Goal: Task Accomplishment & Management: Manage account settings

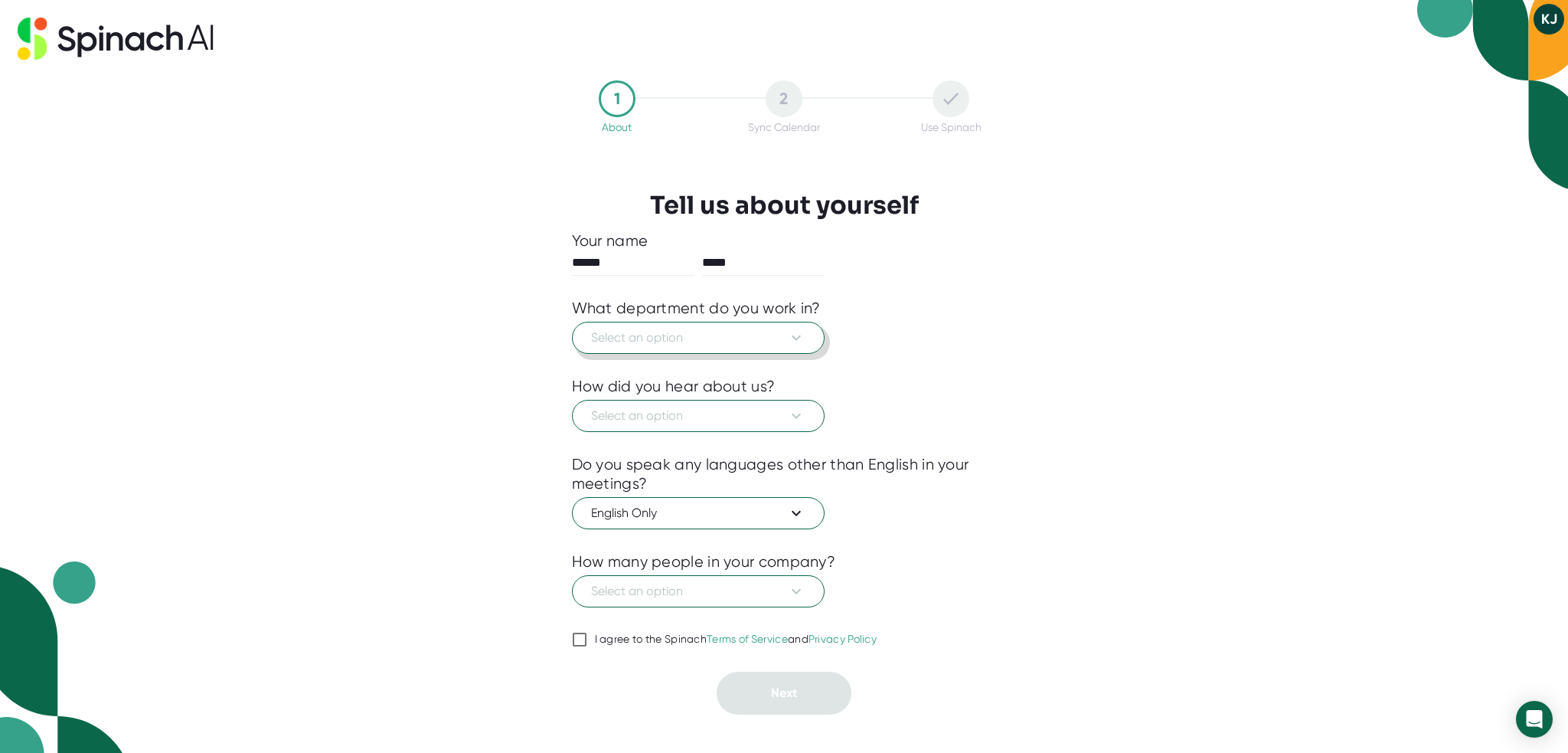
click at [635, 342] on span "Select an option" at bounding box center [698, 337] width 214 height 18
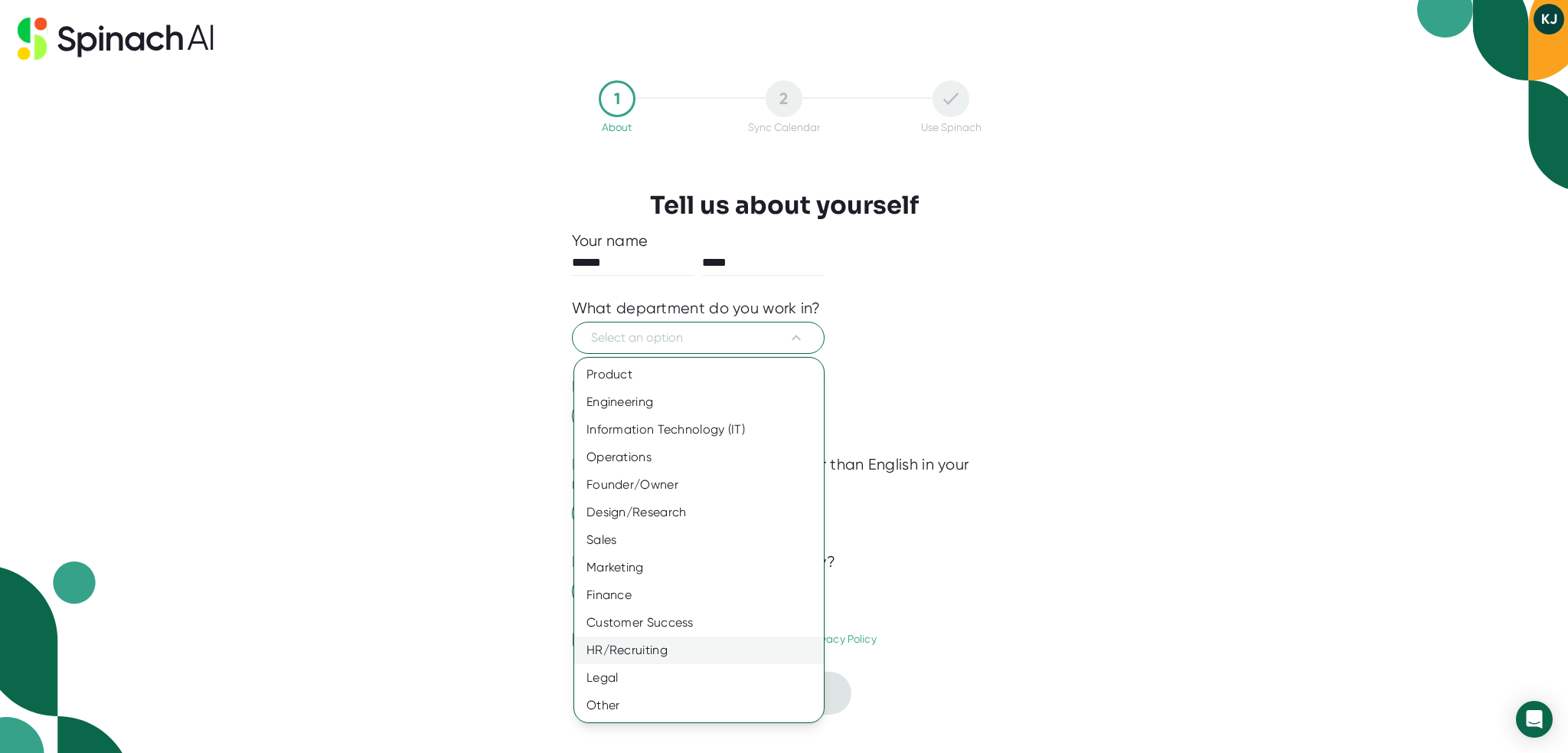
click at [659, 640] on div "HR/Recruiting" at bounding box center [698, 650] width 250 height 27
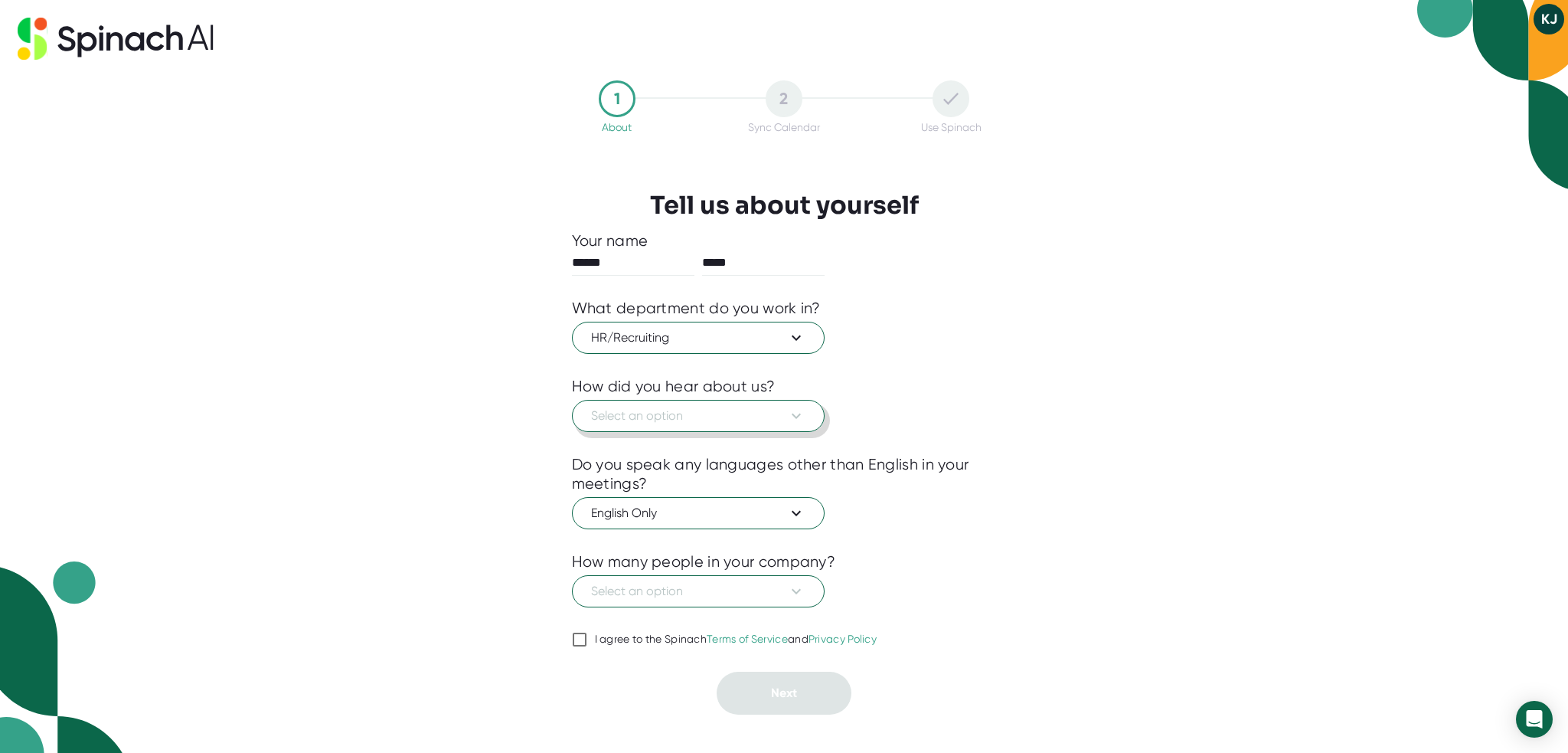
click at [643, 419] on span "Select an option" at bounding box center [698, 416] width 214 height 18
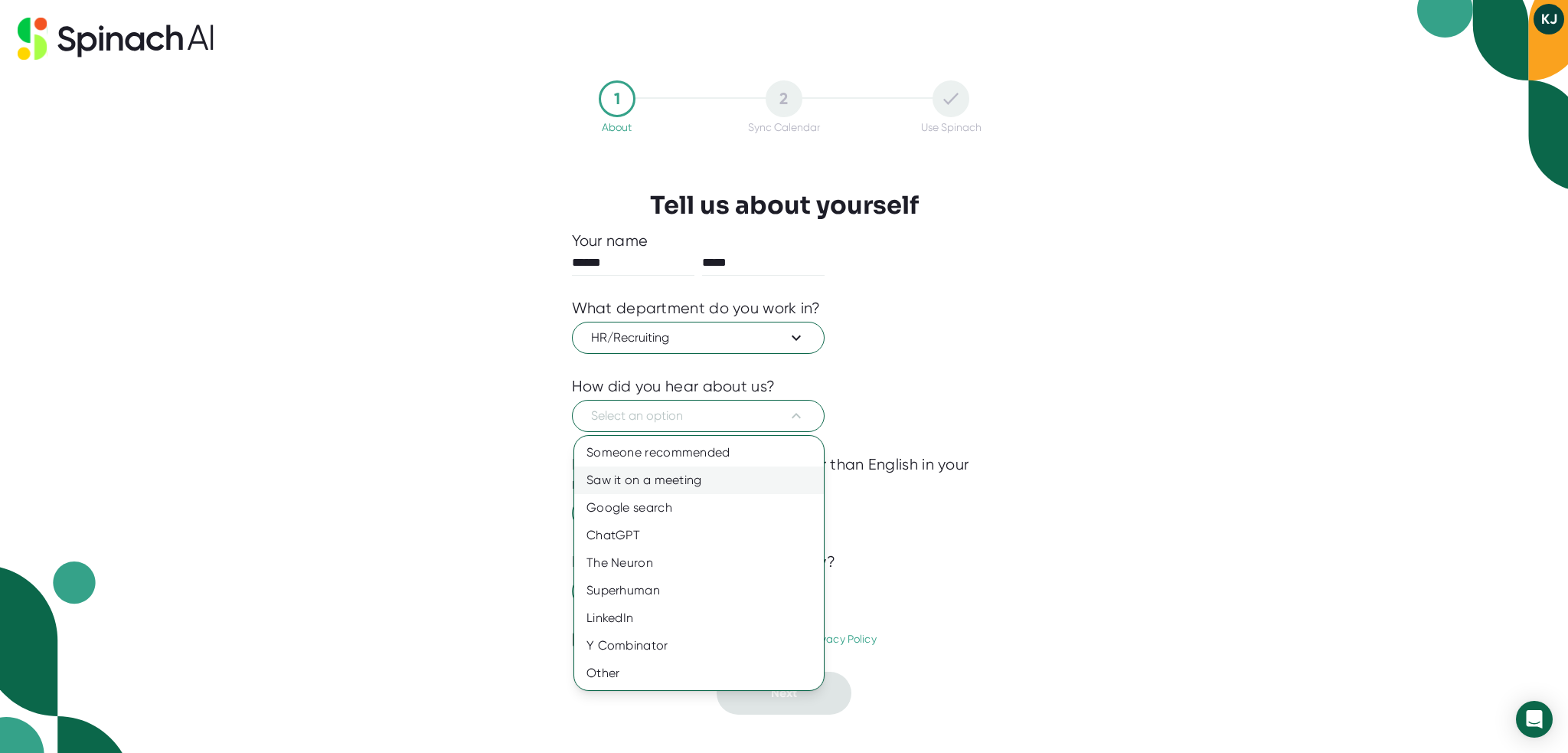
click at [664, 480] on div "Saw it on a meeting" at bounding box center [698, 480] width 250 height 27
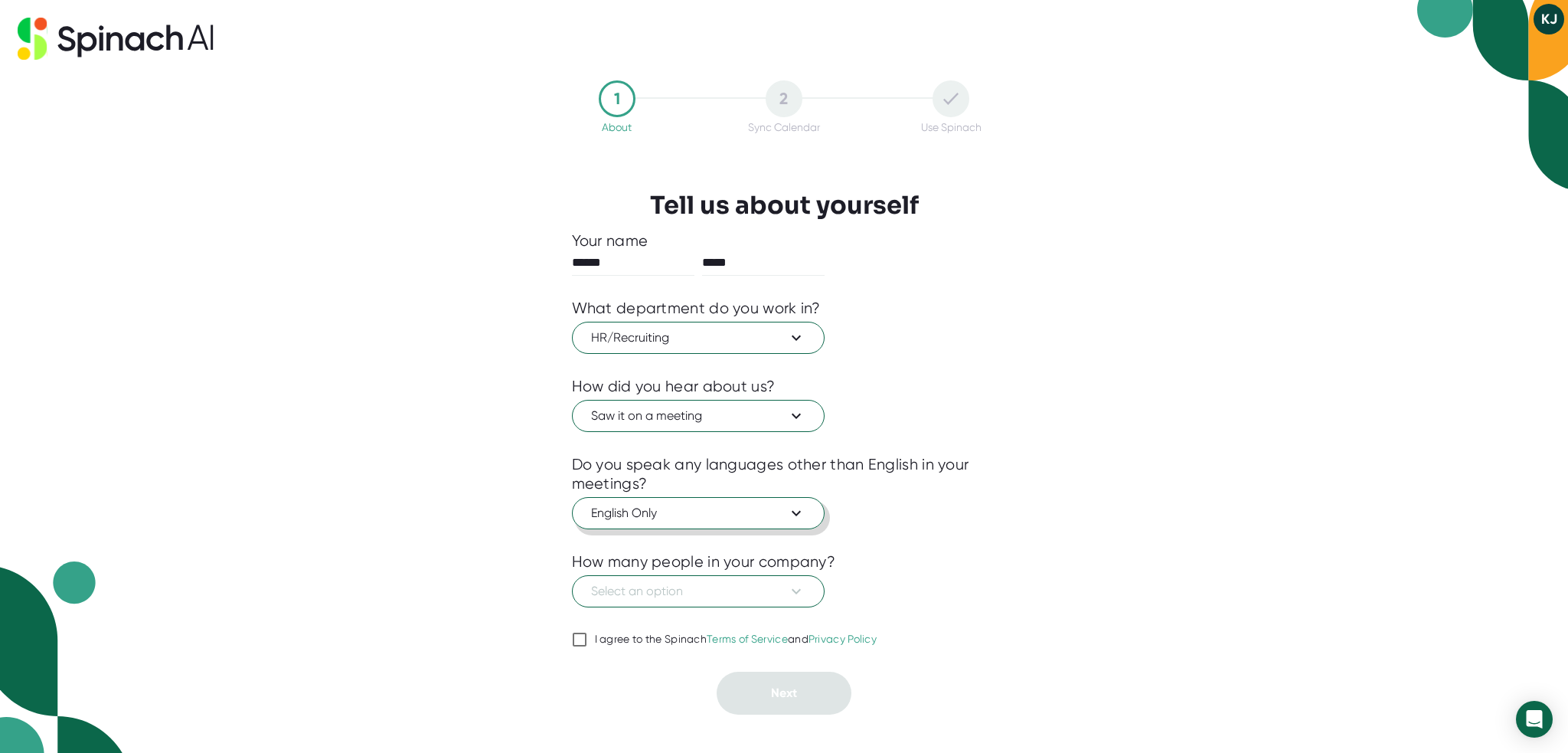
click at [707, 499] on button "English Only" at bounding box center [698, 513] width 252 height 32
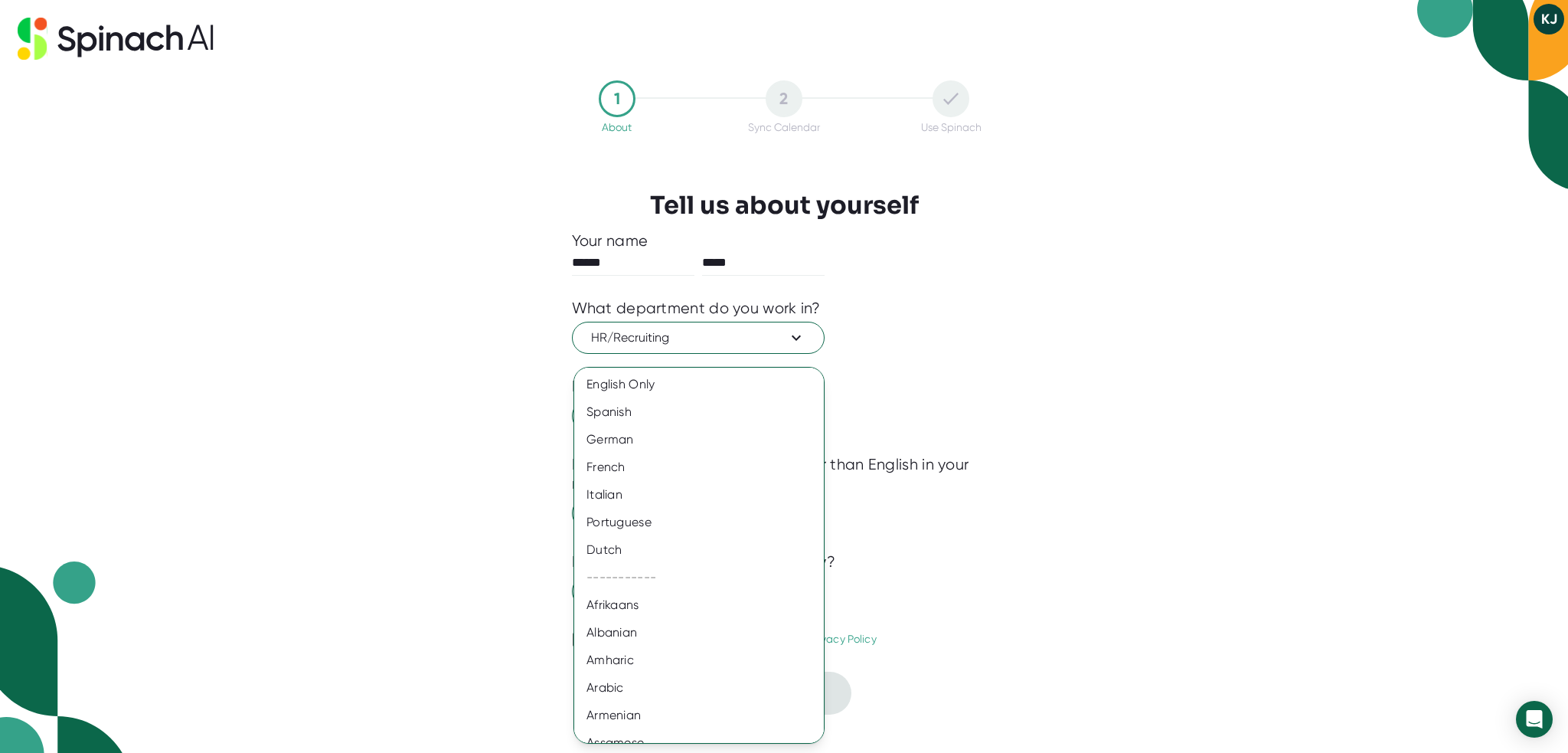
click at [865, 471] on div at bounding box center [784, 376] width 1568 height 753
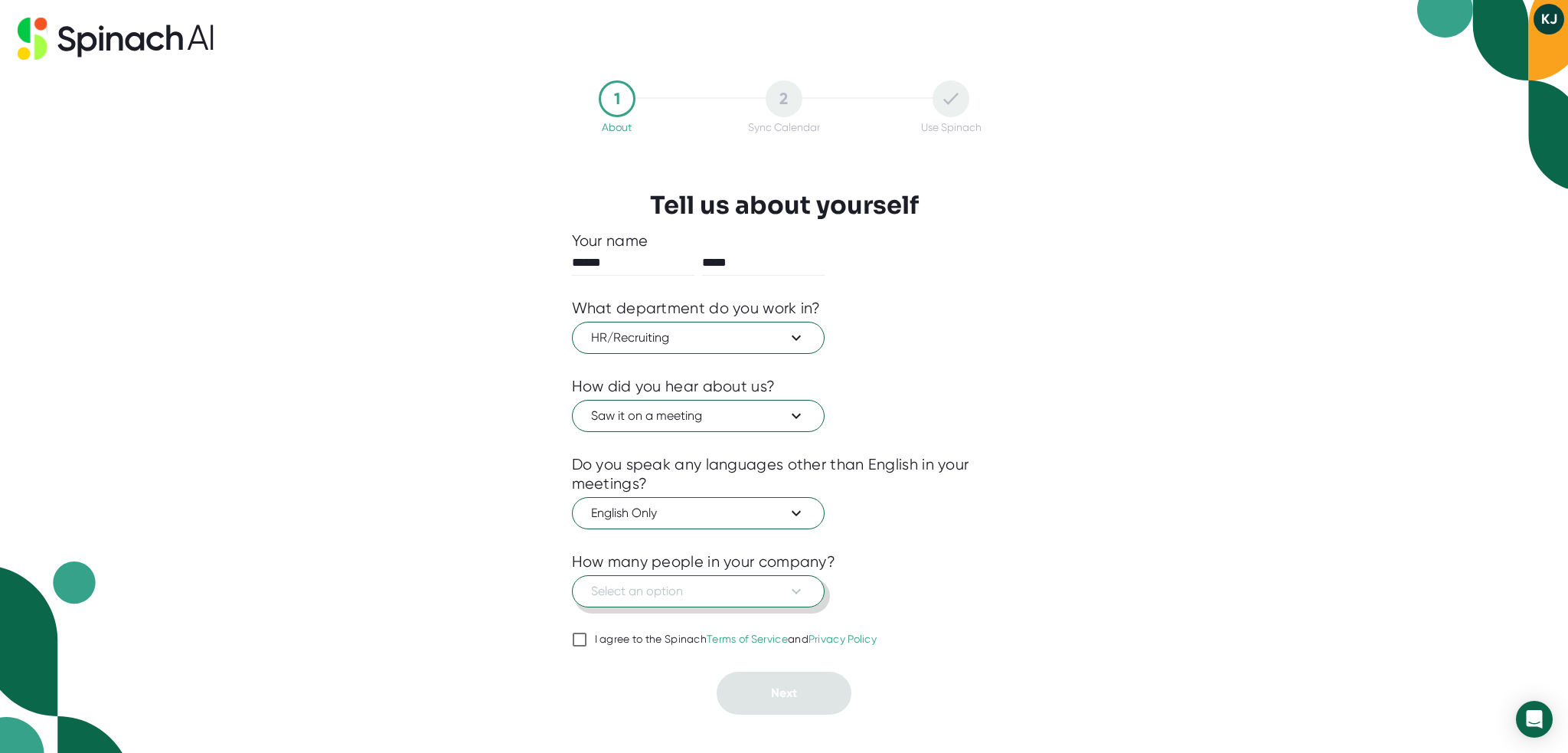
click at [643, 592] on span "Select an option" at bounding box center [698, 591] width 214 height 18
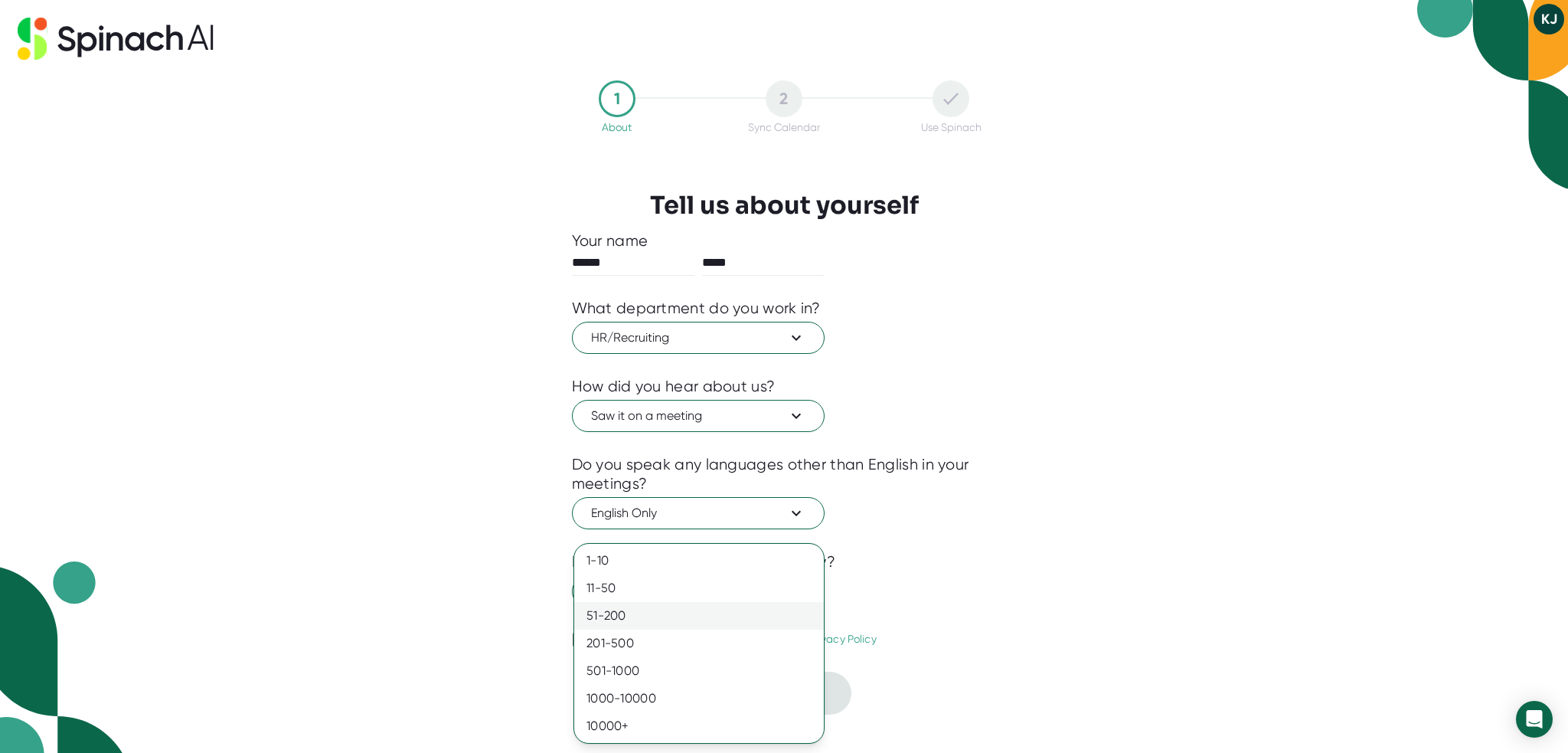
click at [646, 618] on div "51-200" at bounding box center [698, 615] width 250 height 27
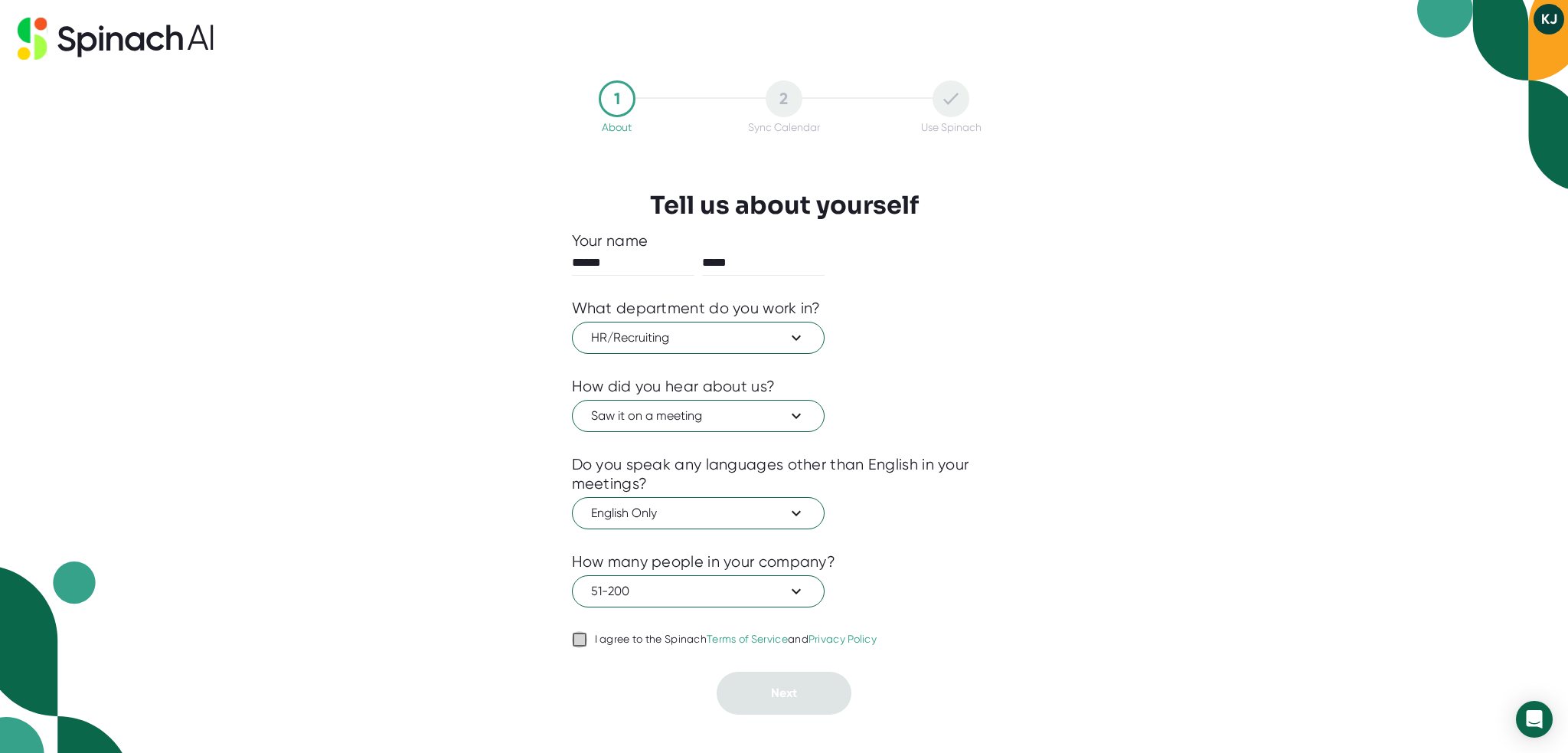
click at [579, 639] on input "I agree to the Spinach Terms of Service and Privacy Policy" at bounding box center [580, 639] width 16 height 18
checkbox input "true"
click at [778, 693] on span "Next" at bounding box center [784, 693] width 26 height 15
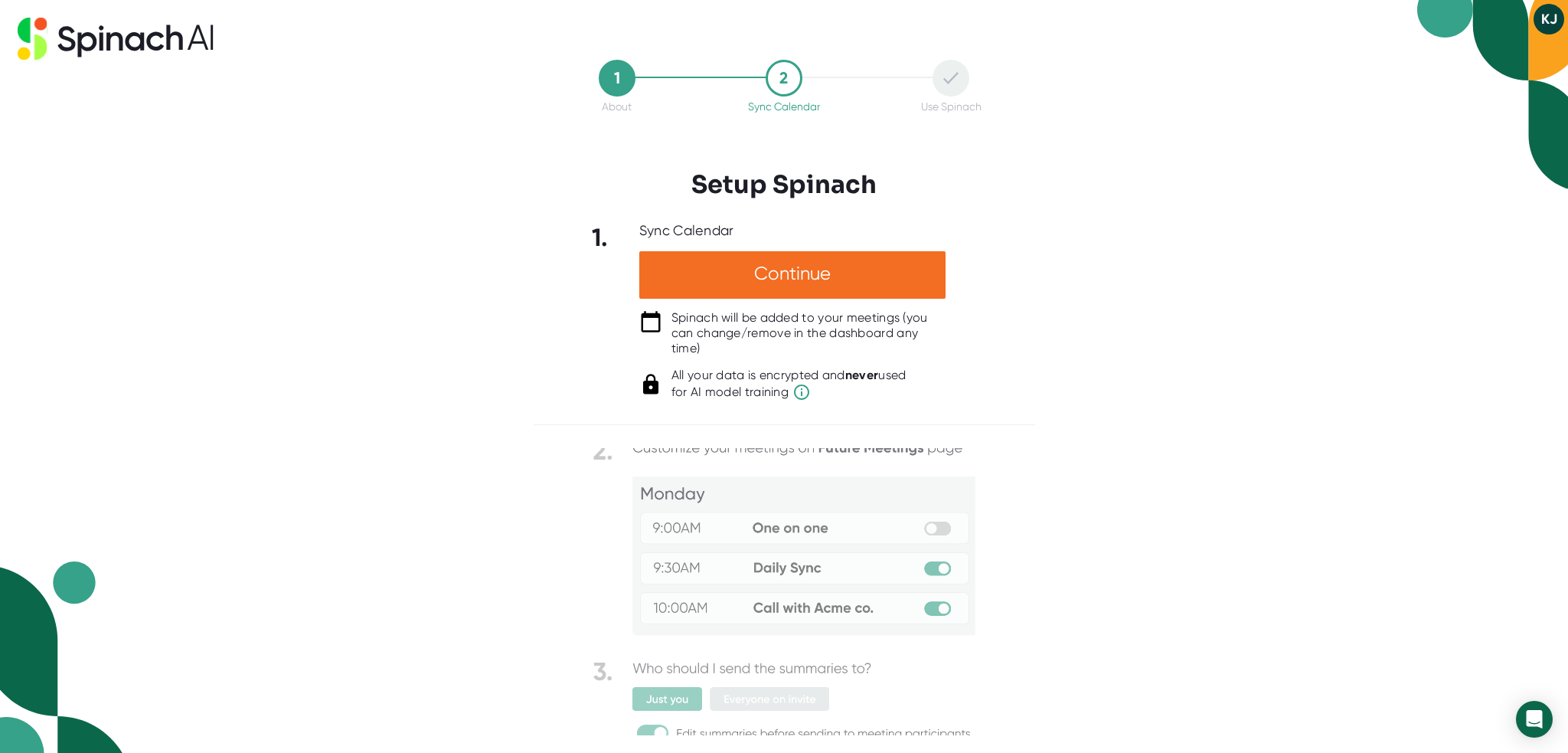
scroll to position [23, 0]
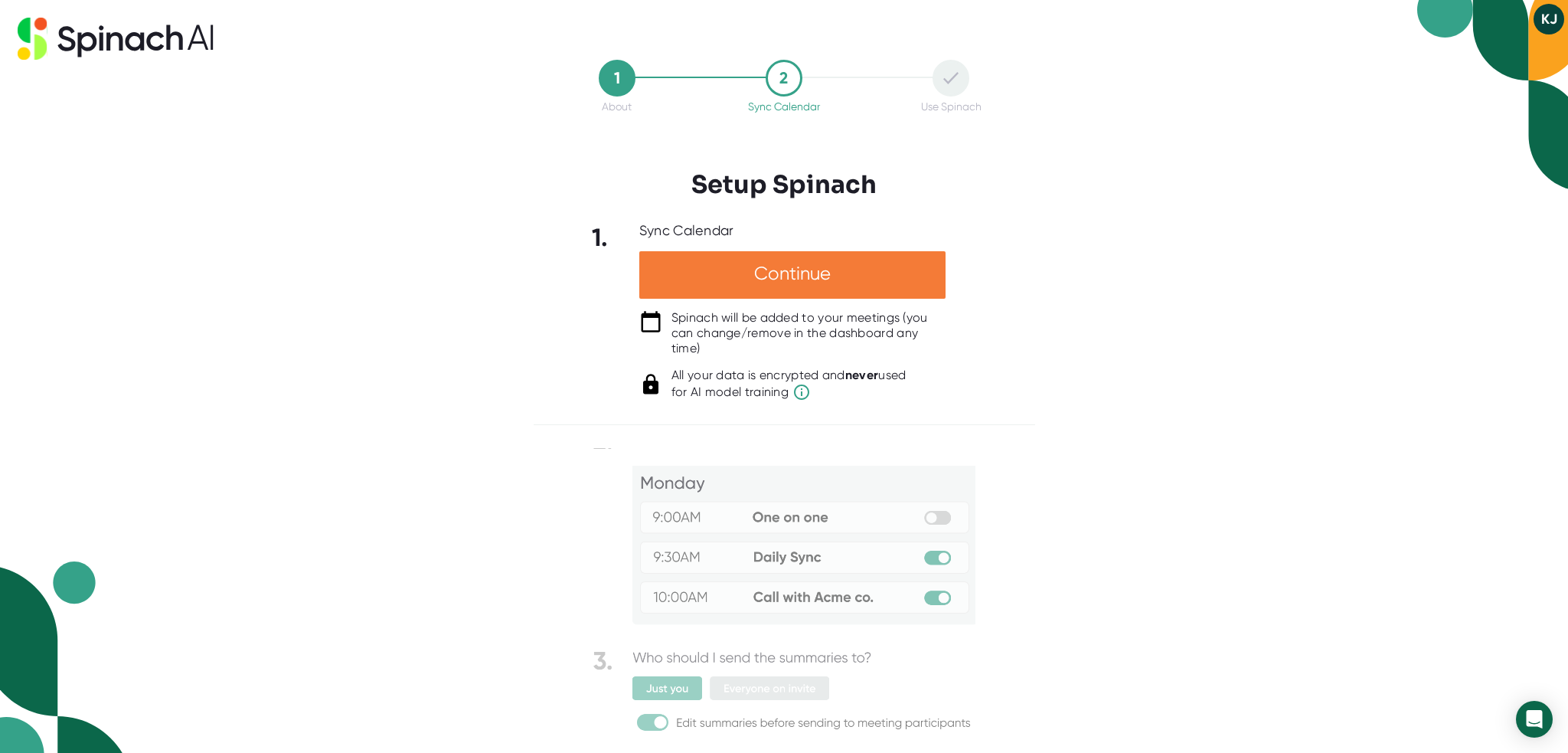
click at [838, 277] on div "Continue" at bounding box center [791, 275] width 306 height 48
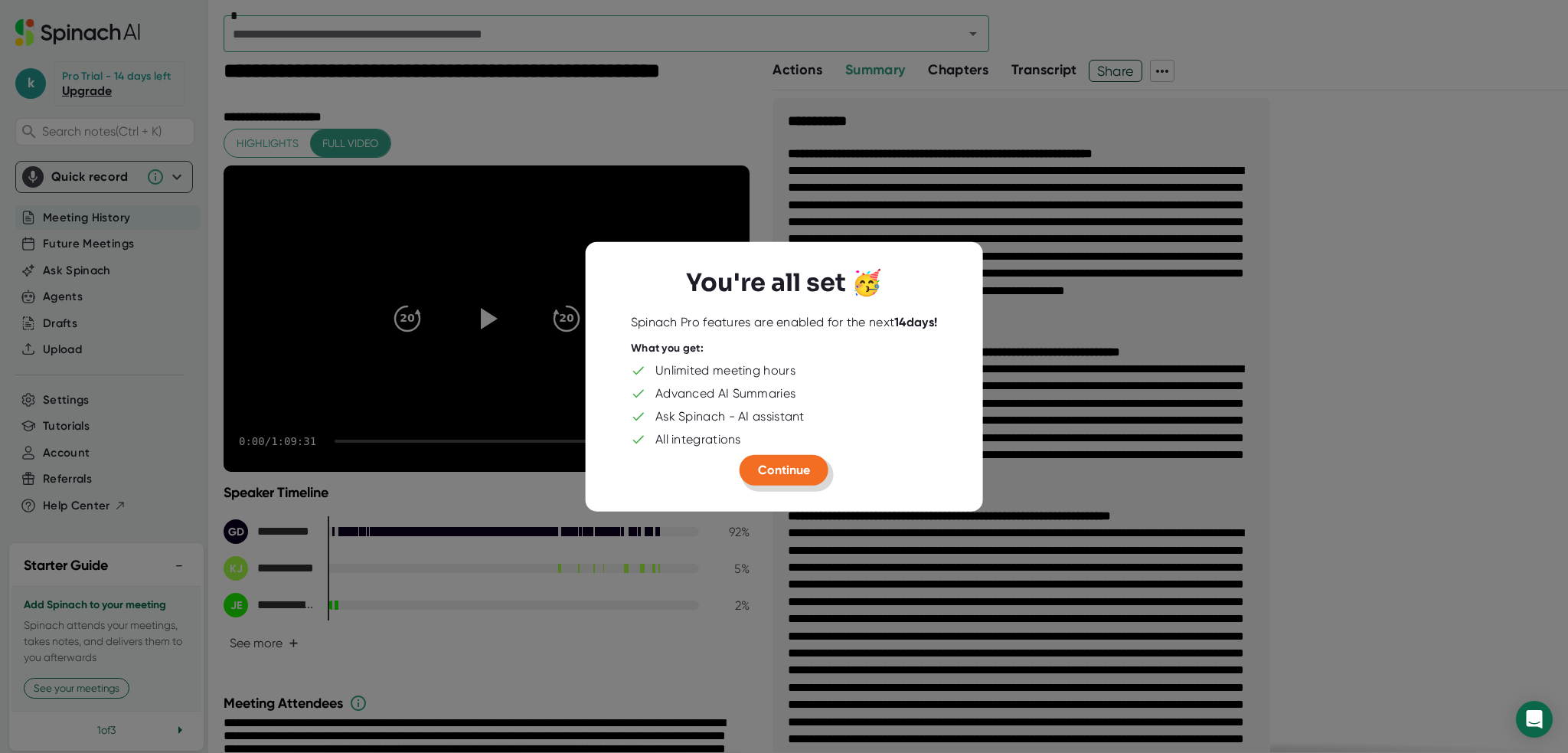
click at [783, 473] on span "Continue" at bounding box center [783, 469] width 52 height 15
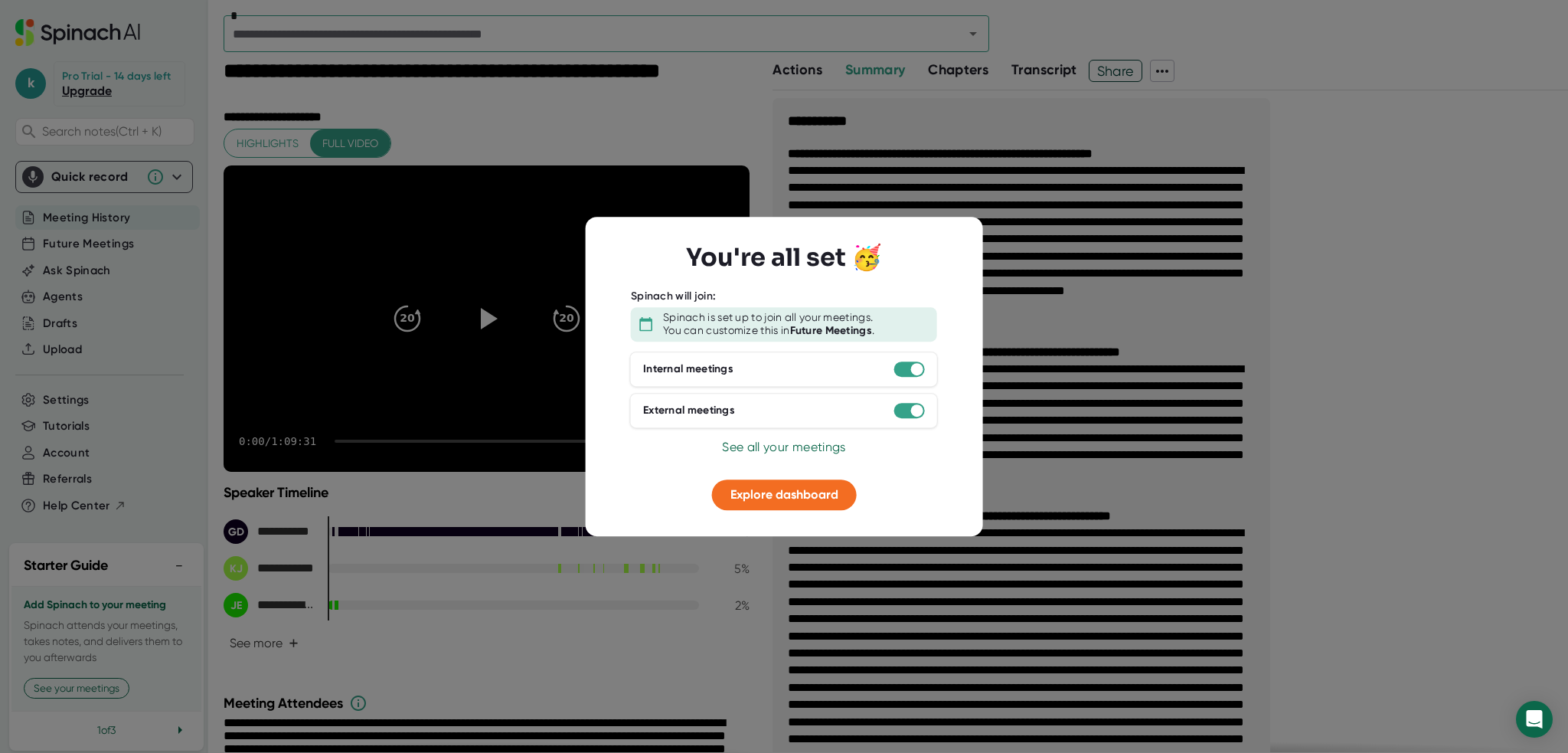
click at [832, 448] on span "See all your meetings" at bounding box center [784, 447] width 124 height 15
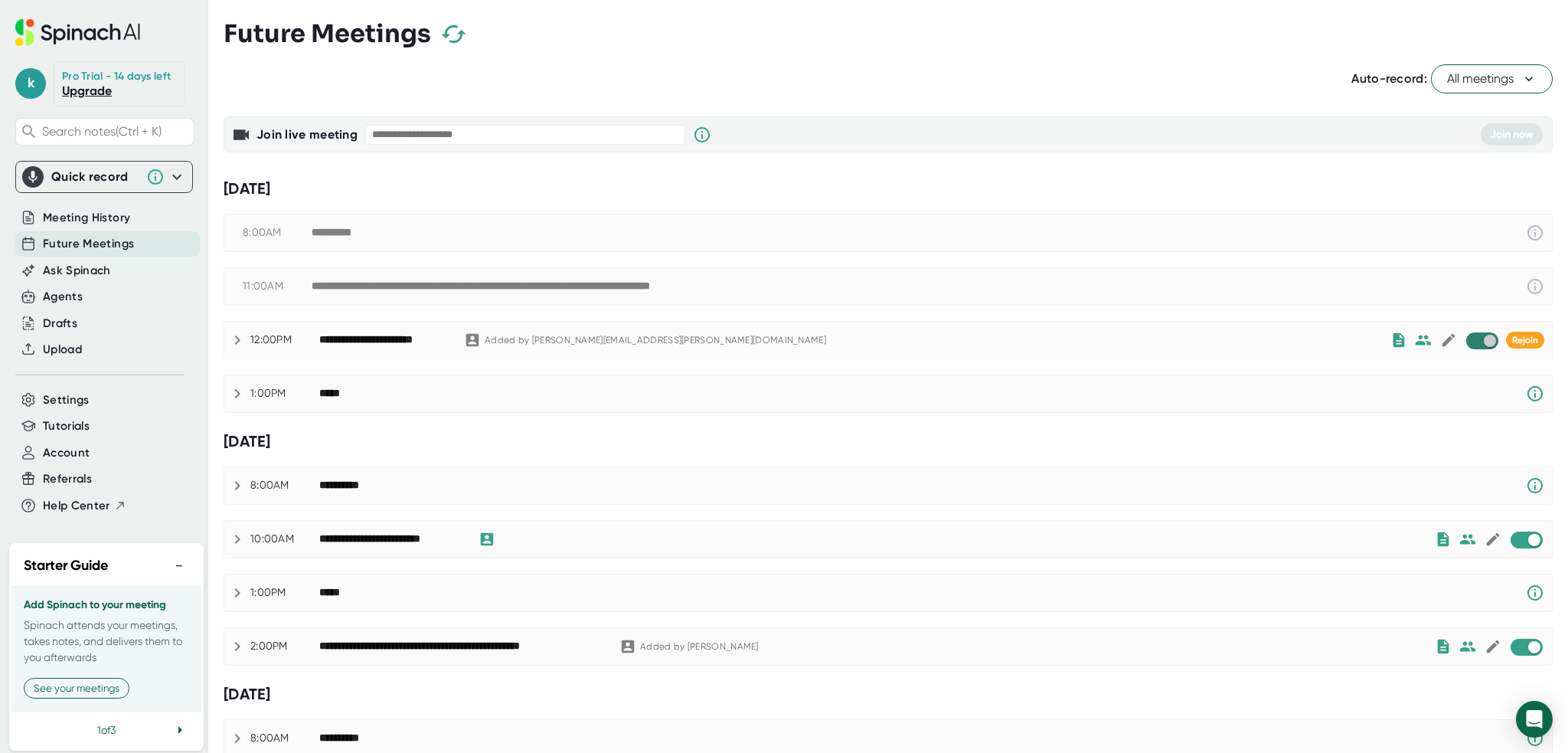
click at [1476, 340] on input "checkbox" at bounding box center [1489, 341] width 44 height 14
checkbox input "true"
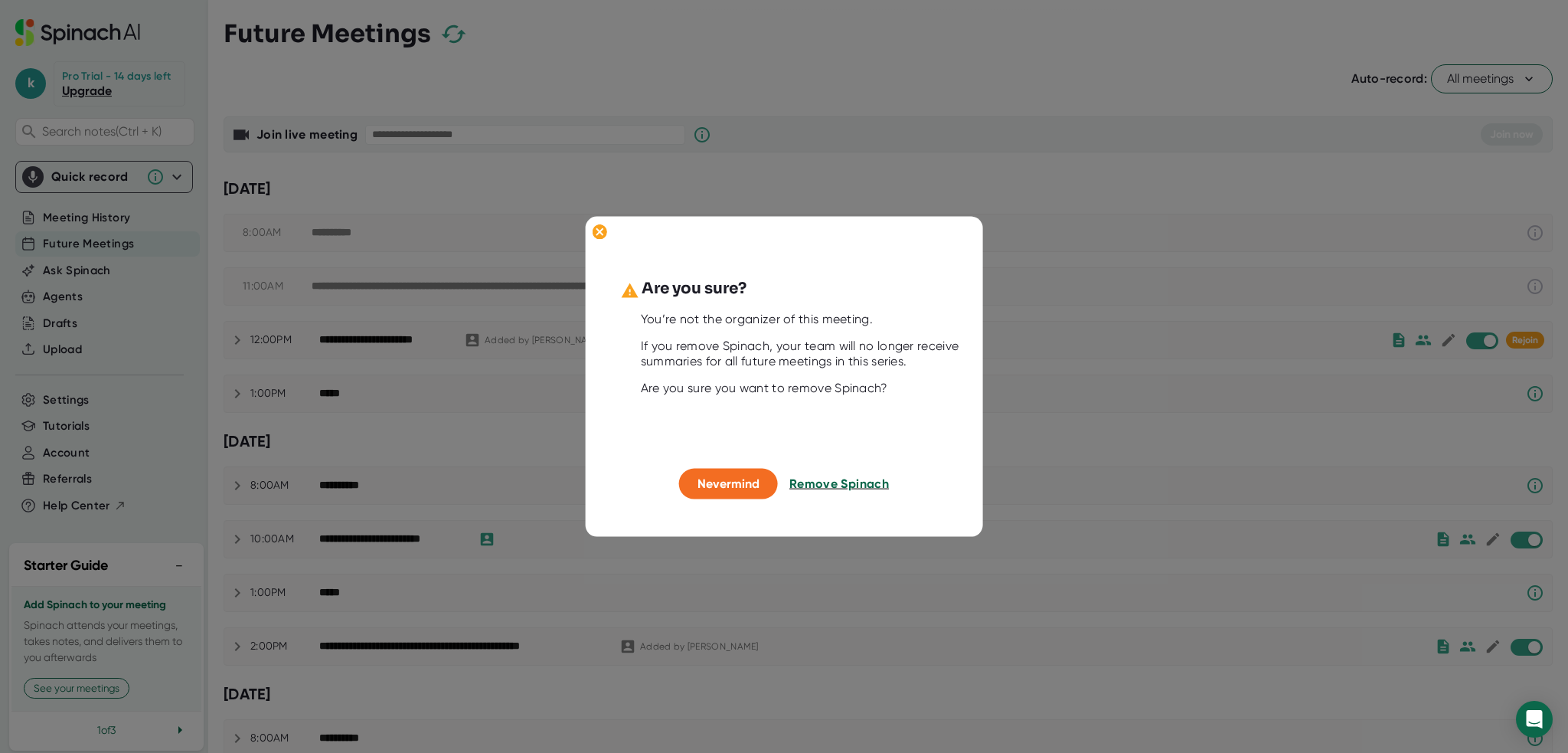
click at [838, 483] on span "Remove Spinach" at bounding box center [838, 484] width 100 height 15
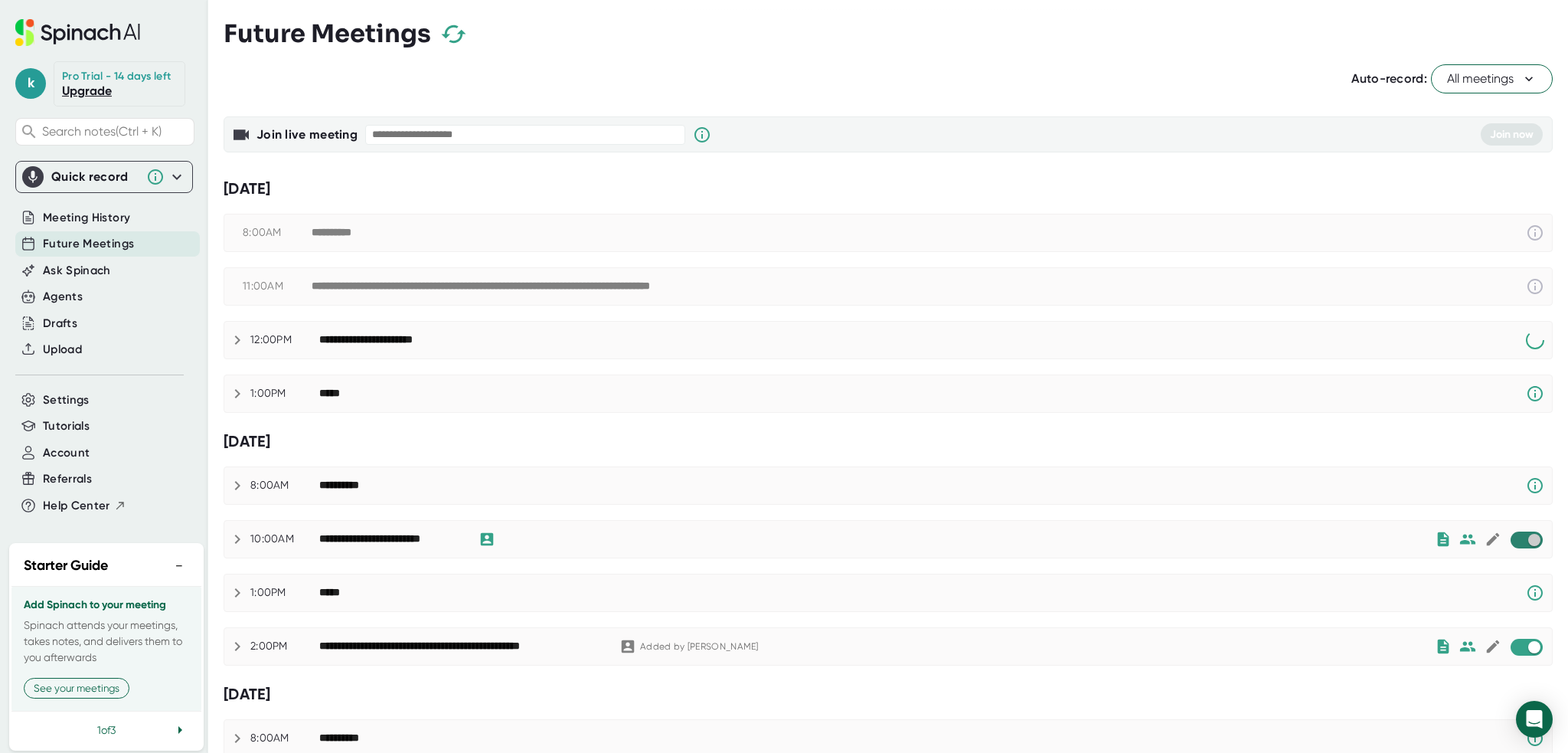
click at [1517, 539] on input "checkbox" at bounding box center [1533, 539] width 44 height 14
checkbox input "true"
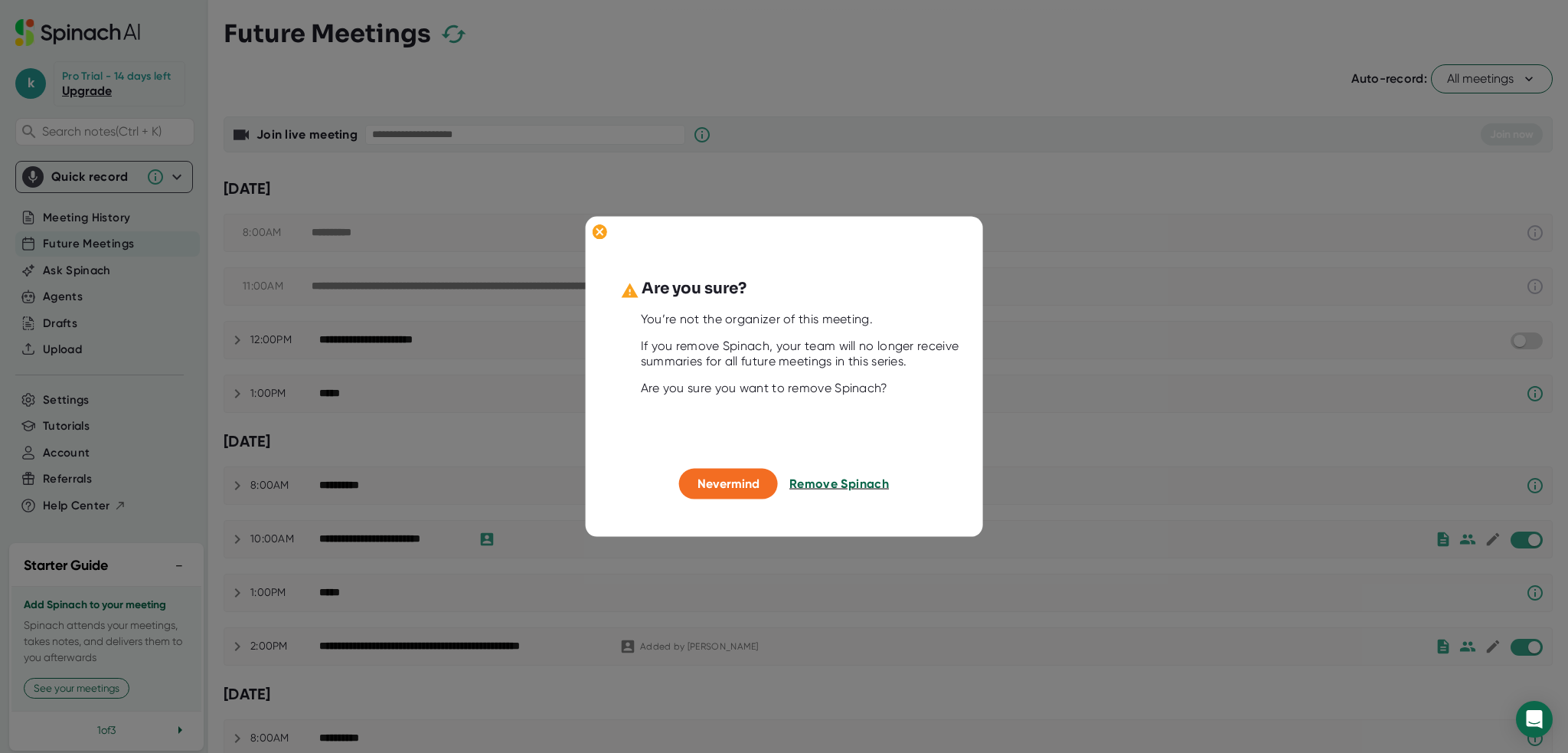
click at [828, 485] on span "Remove Spinach" at bounding box center [838, 484] width 100 height 15
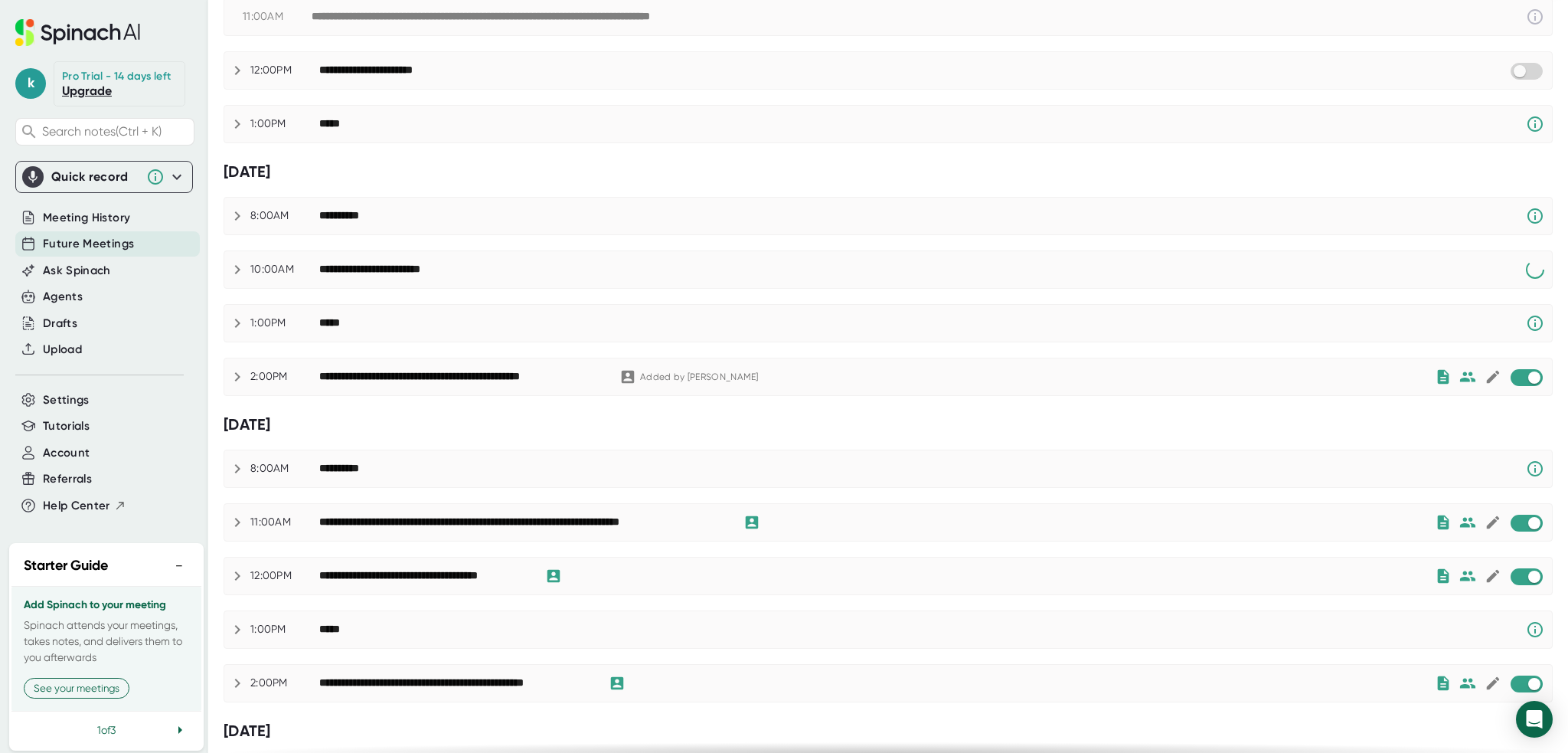
scroll to position [306, 0]
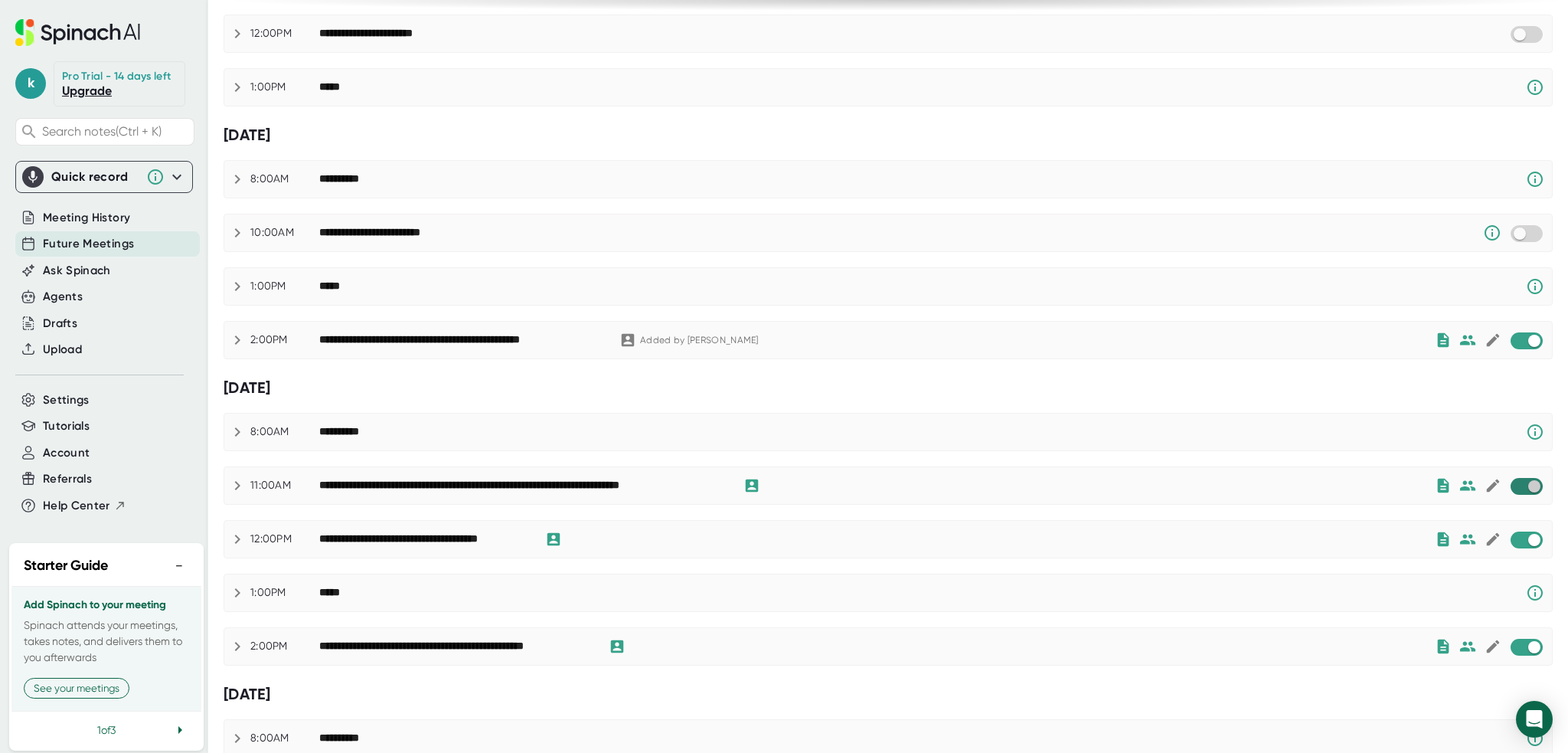
click at [1518, 483] on input "checkbox" at bounding box center [1533, 486] width 44 height 14
checkbox input "true"
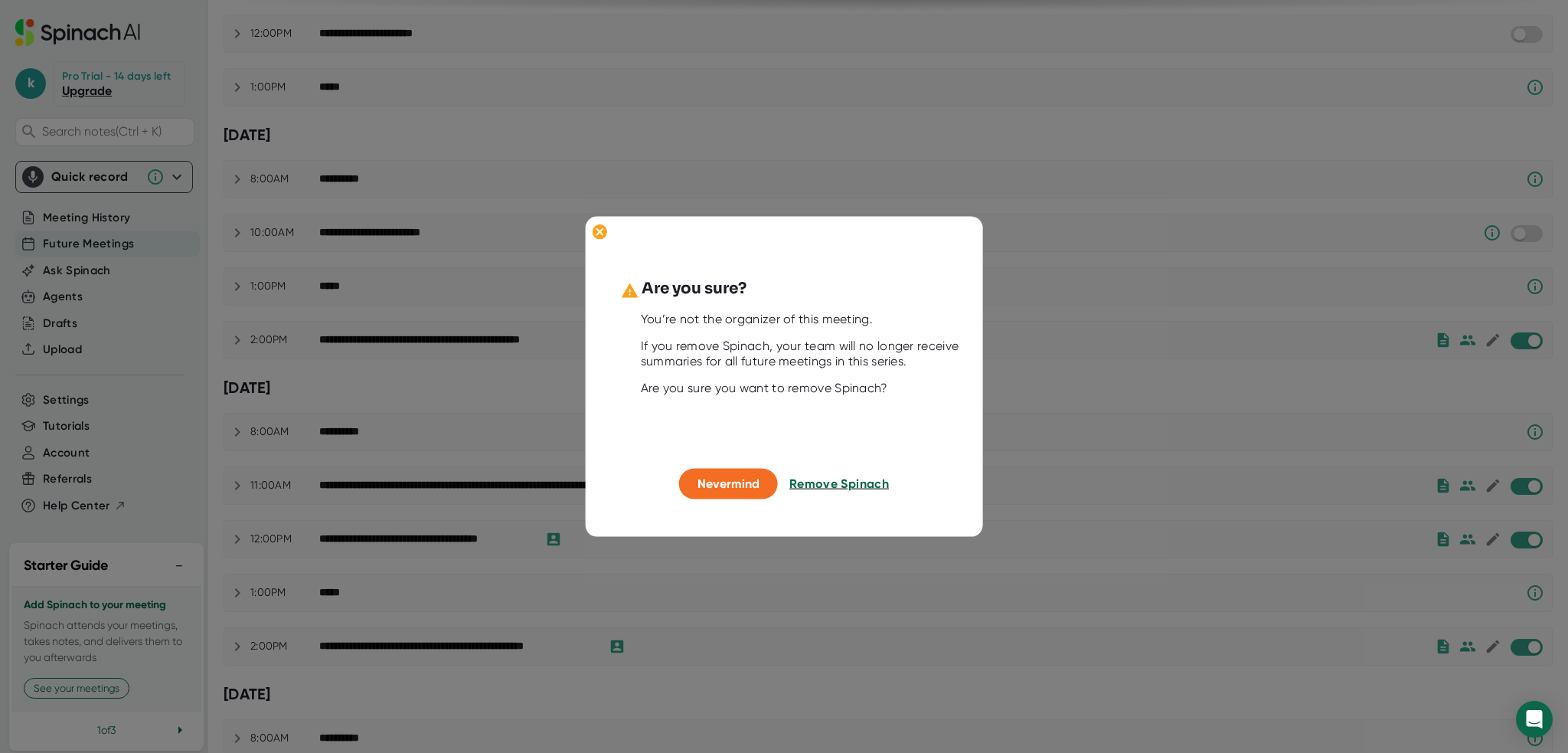
click at [830, 487] on span "Remove Spinach" at bounding box center [838, 484] width 100 height 15
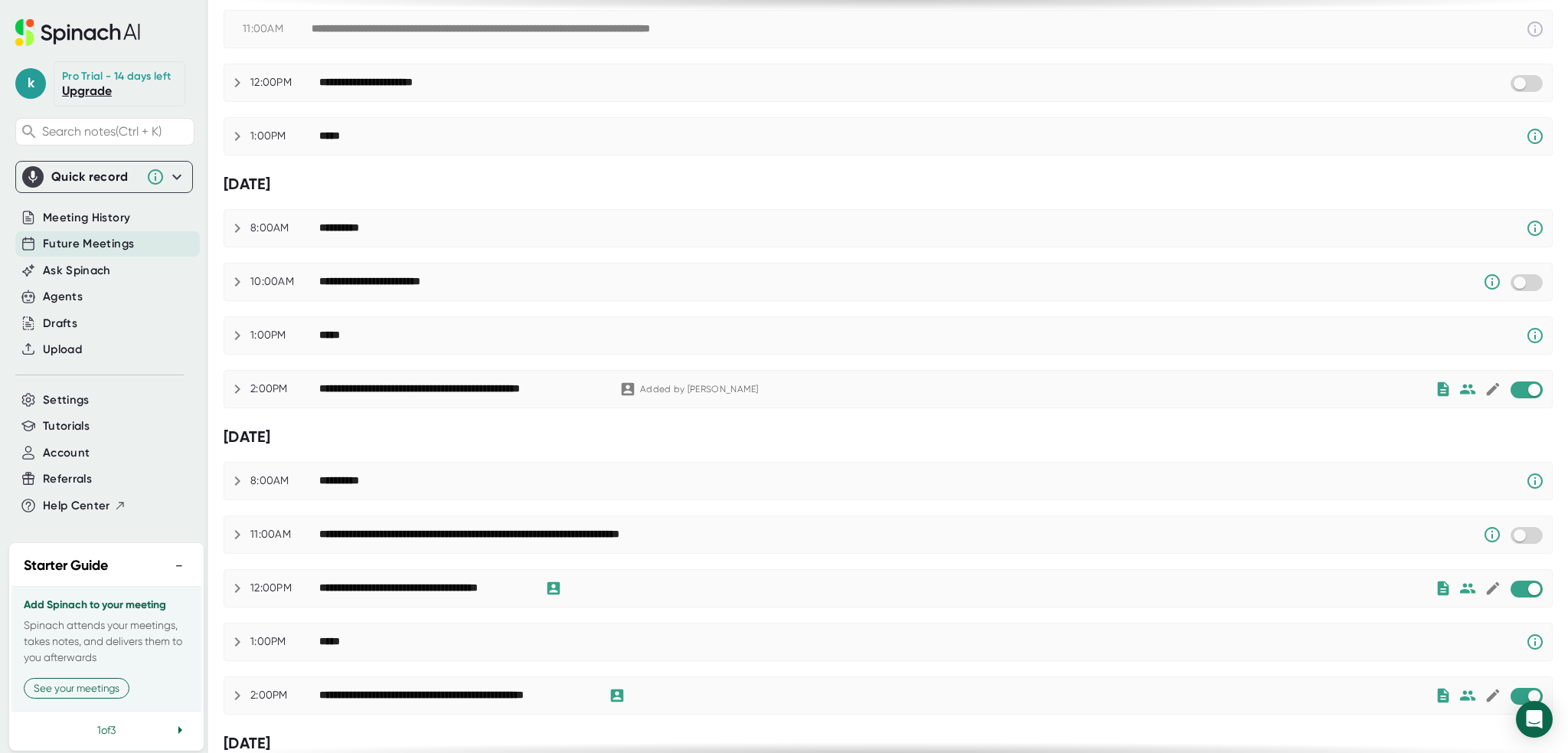
scroll to position [0, 0]
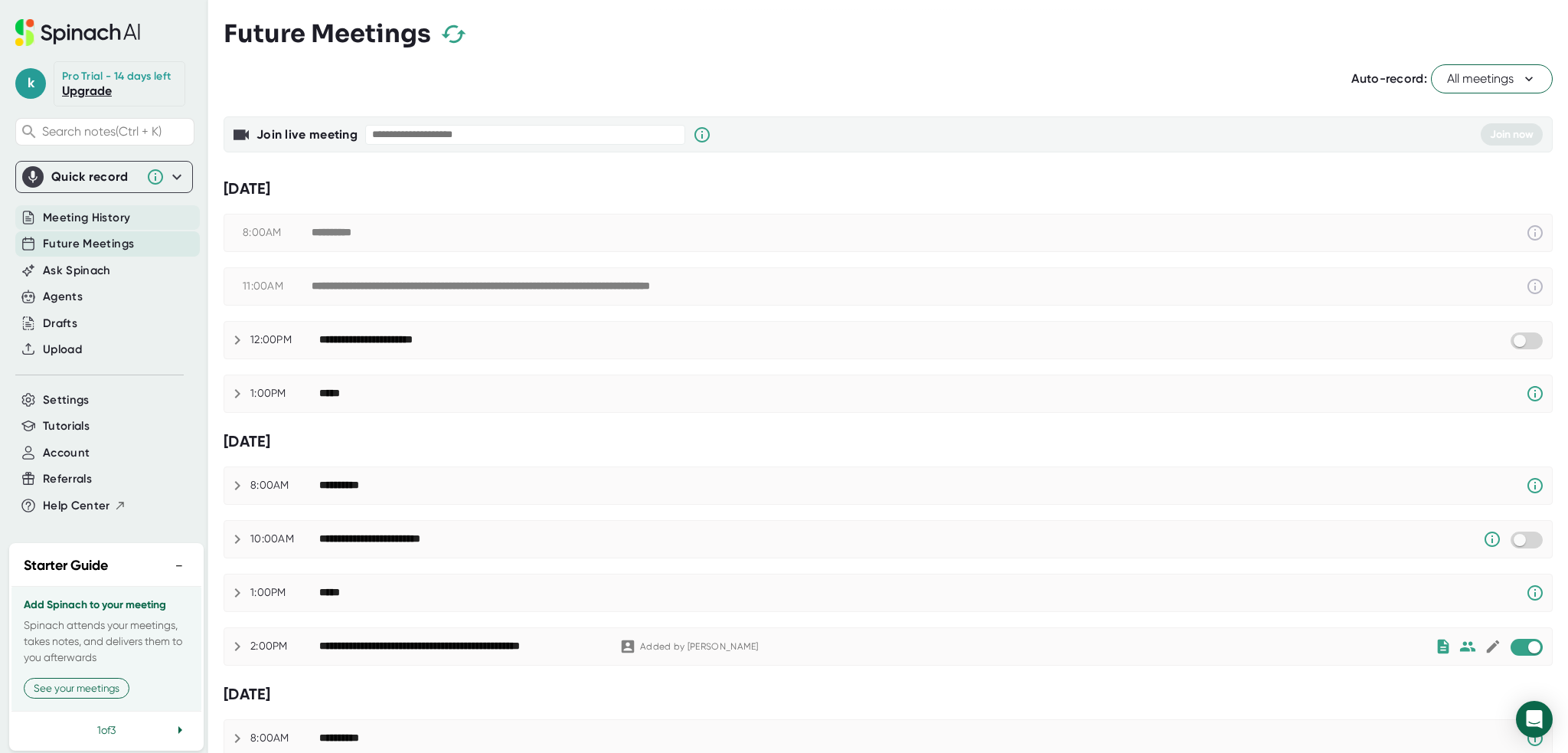
click at [85, 222] on span "Meeting History" at bounding box center [87, 218] width 87 height 17
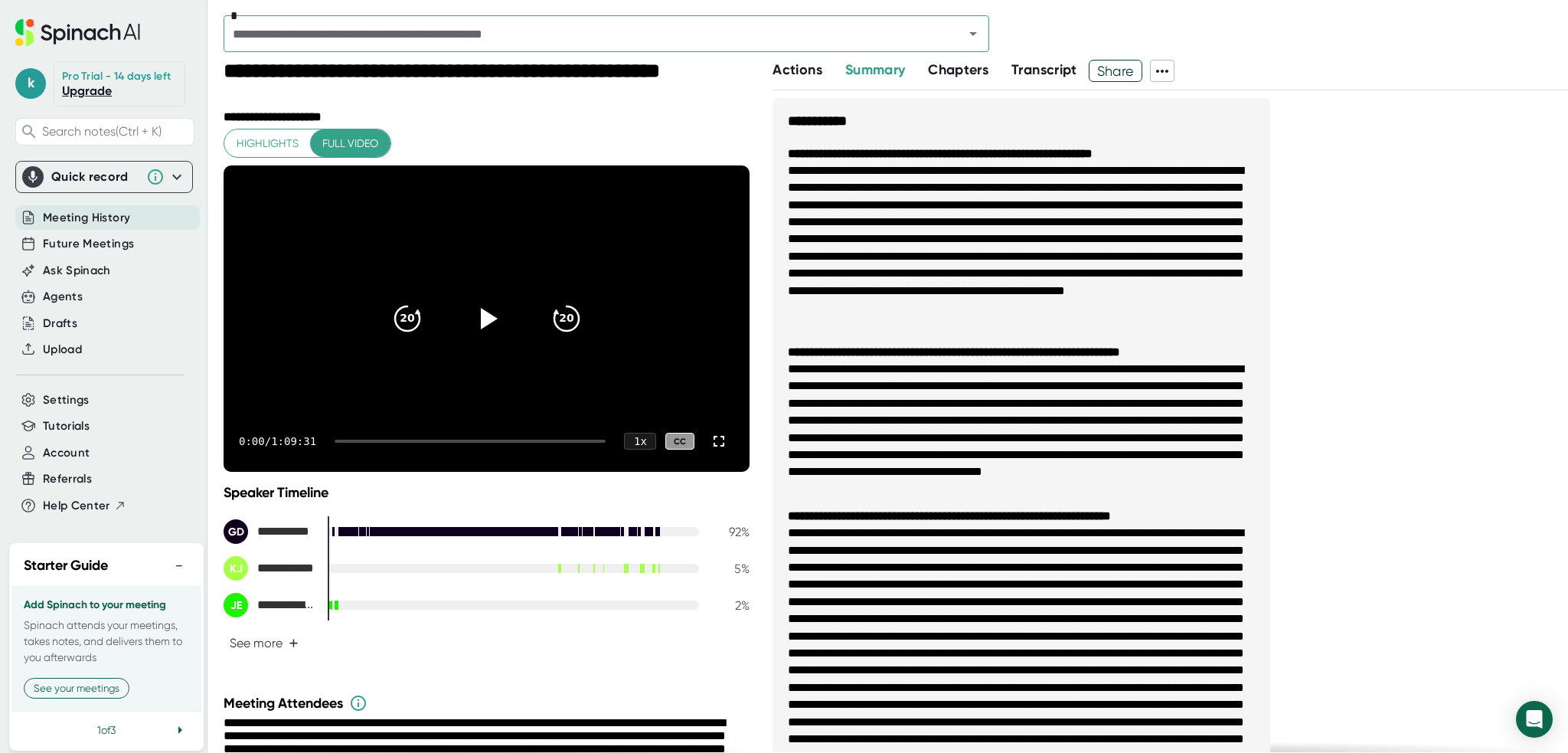
click at [876, 70] on span "Summary" at bounding box center [875, 69] width 59 height 16
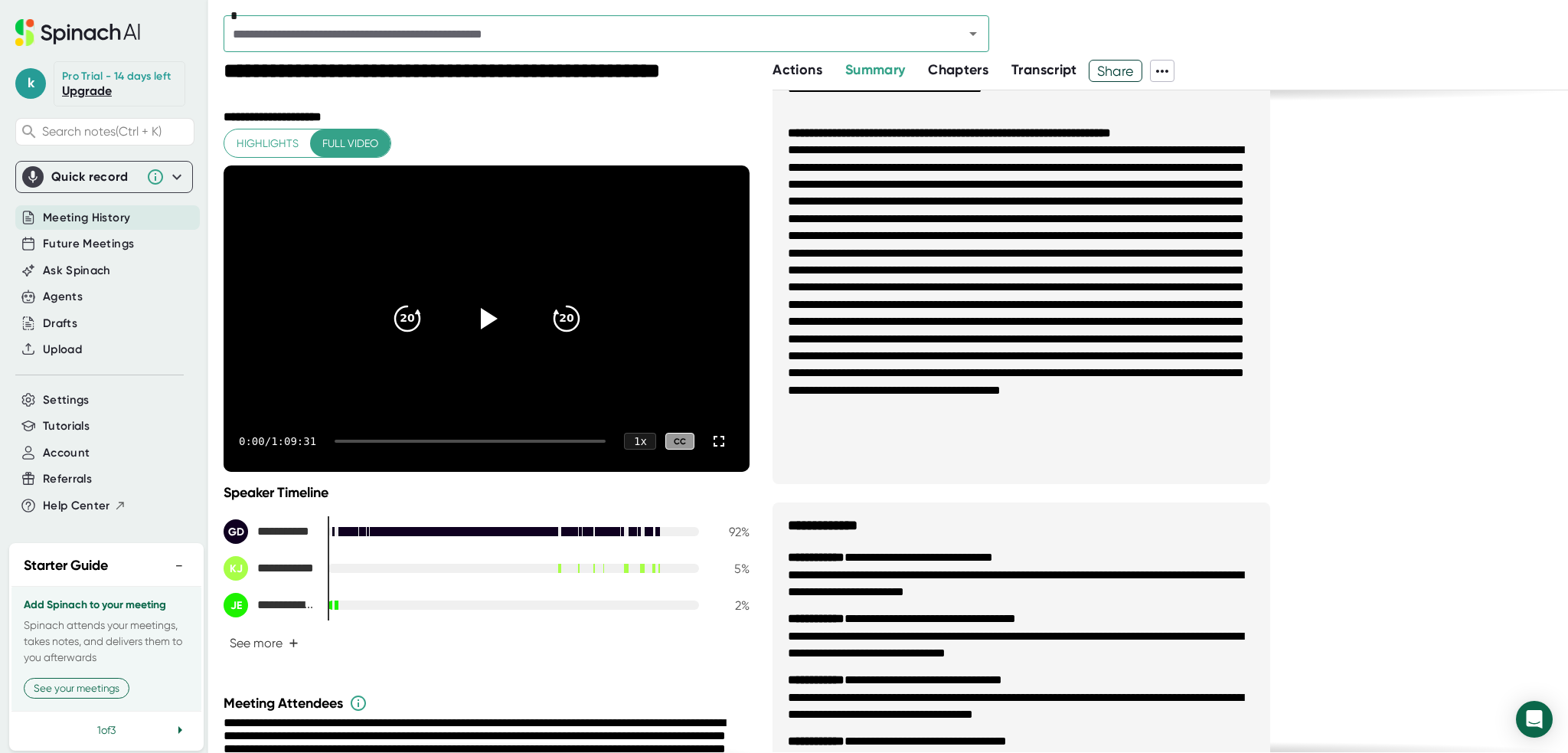
click at [270, 138] on span "Highlights" at bounding box center [267, 144] width 62 height 19
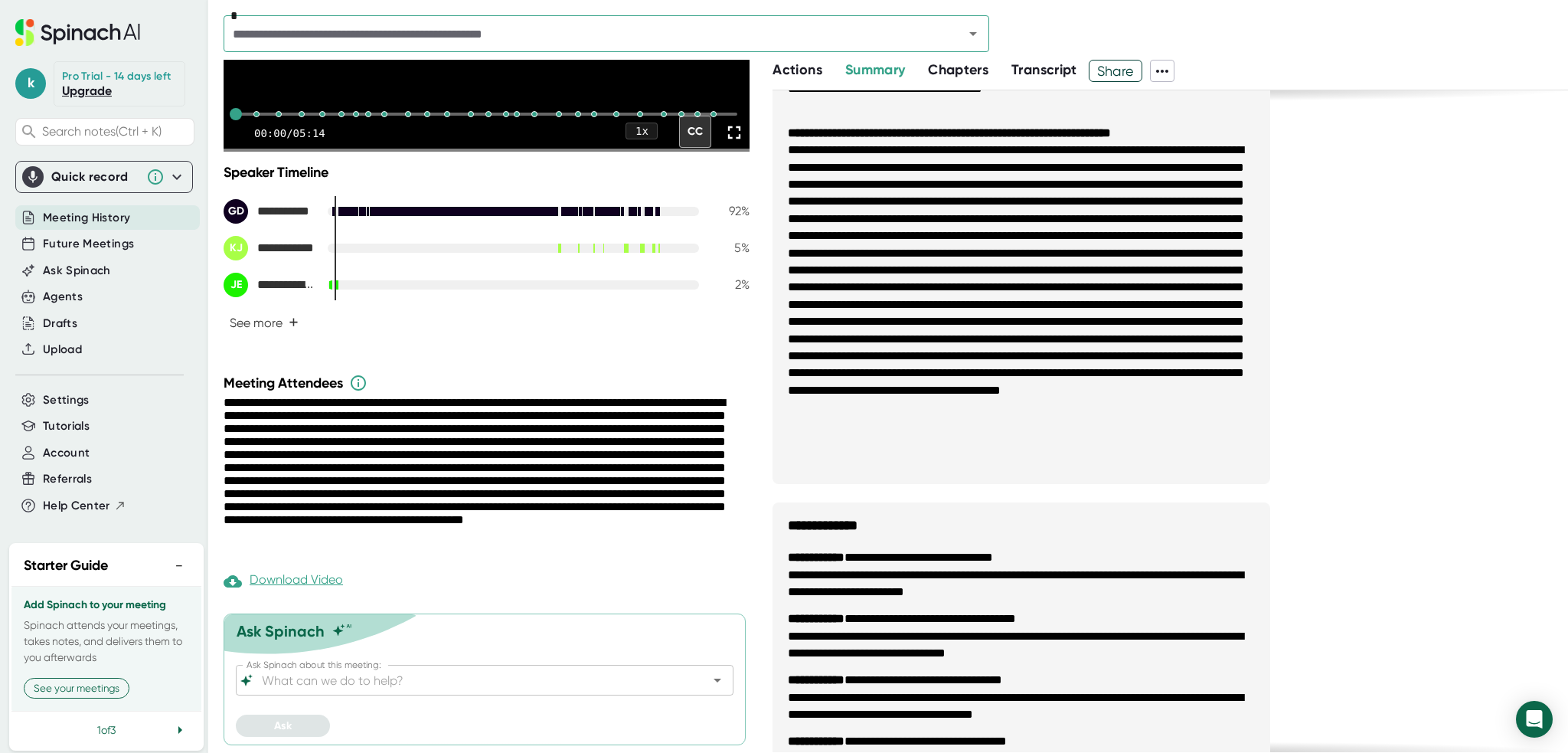
scroll to position [306, 0]
click at [427, 680] on input "Ask Spinach about this meeting:" at bounding box center [471, 680] width 425 height 21
click at [397, 680] on input "Ask Spinach about this meeting:" at bounding box center [471, 680] width 425 height 21
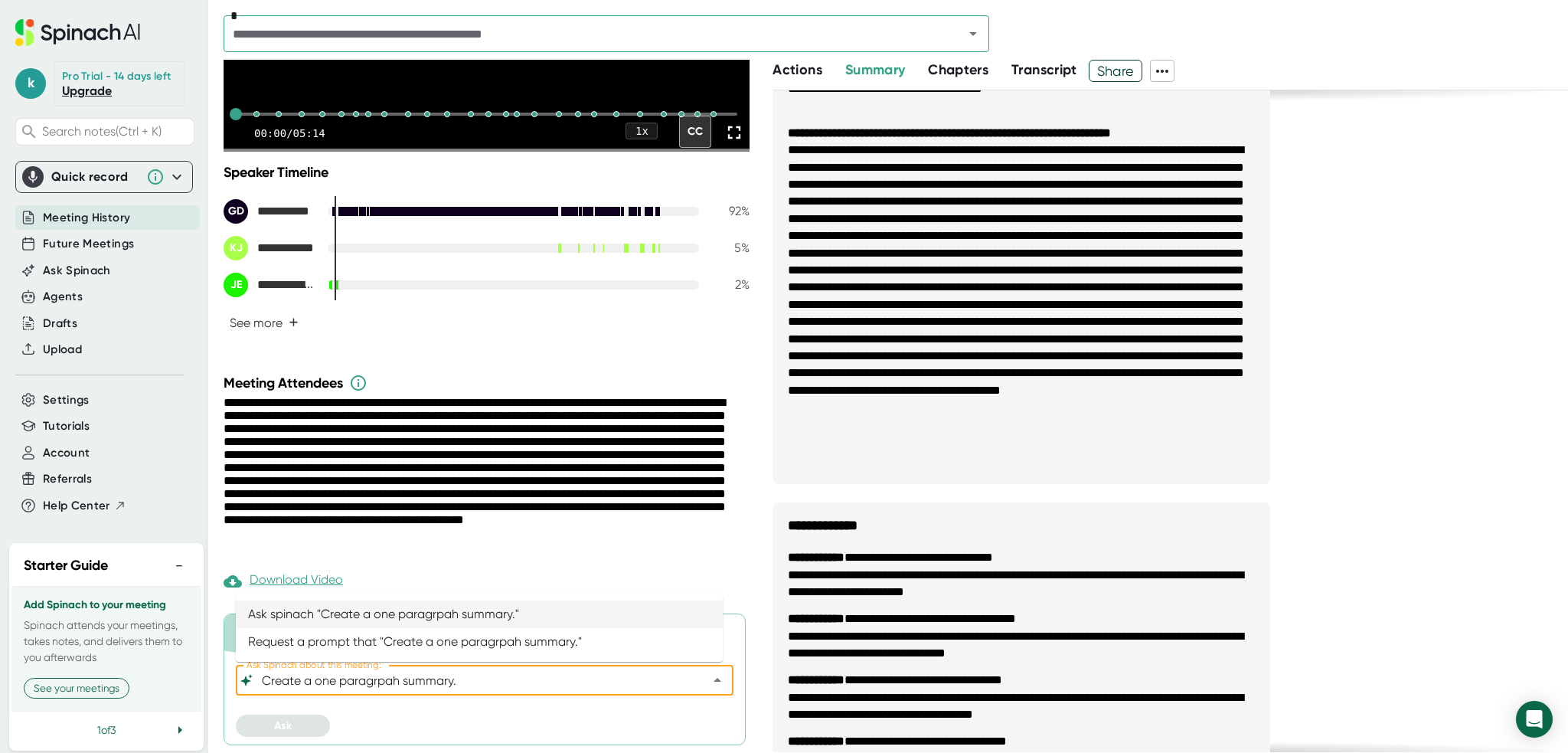
click at [377, 679] on input "Create a one paragrpah summary." at bounding box center [471, 680] width 425 height 21
click at [450, 642] on li "Request a prompt that "Create a one paragraph summary."" at bounding box center [479, 641] width 487 height 27
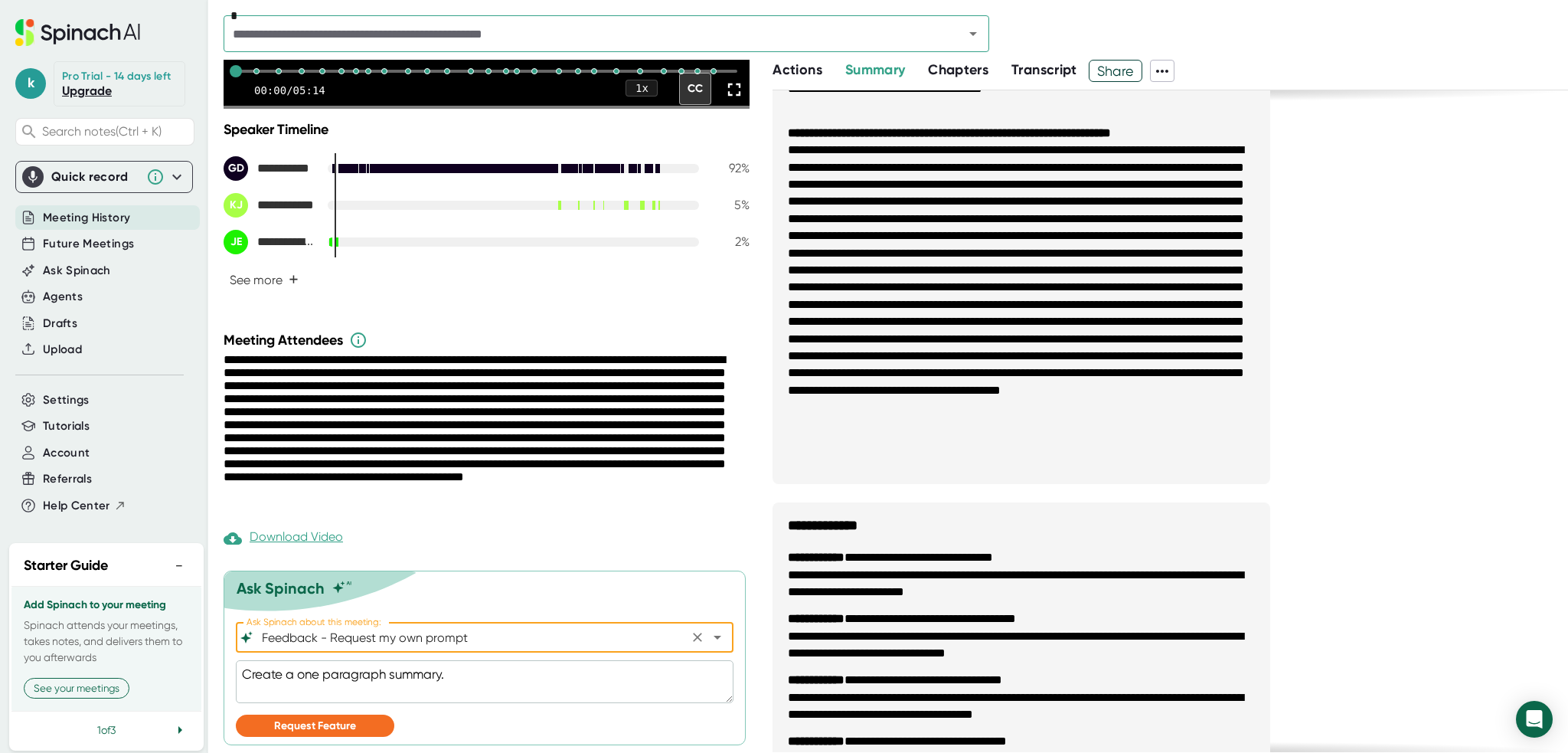
scroll to position [349, 0]
type input "Feedback - Request my own prompt"
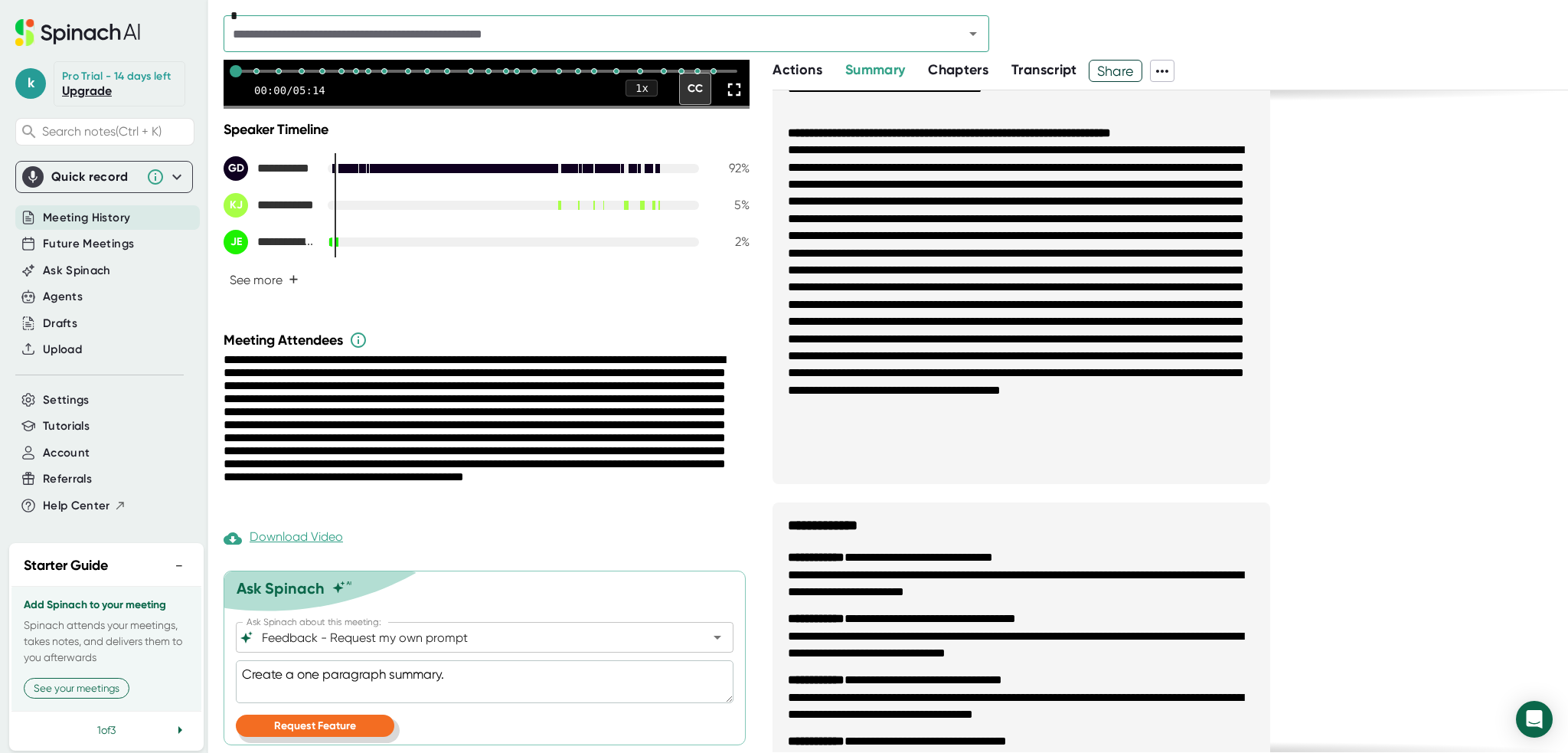
click at [334, 731] on span "Request Feature" at bounding box center [314, 726] width 82 height 13
type textarea "x"
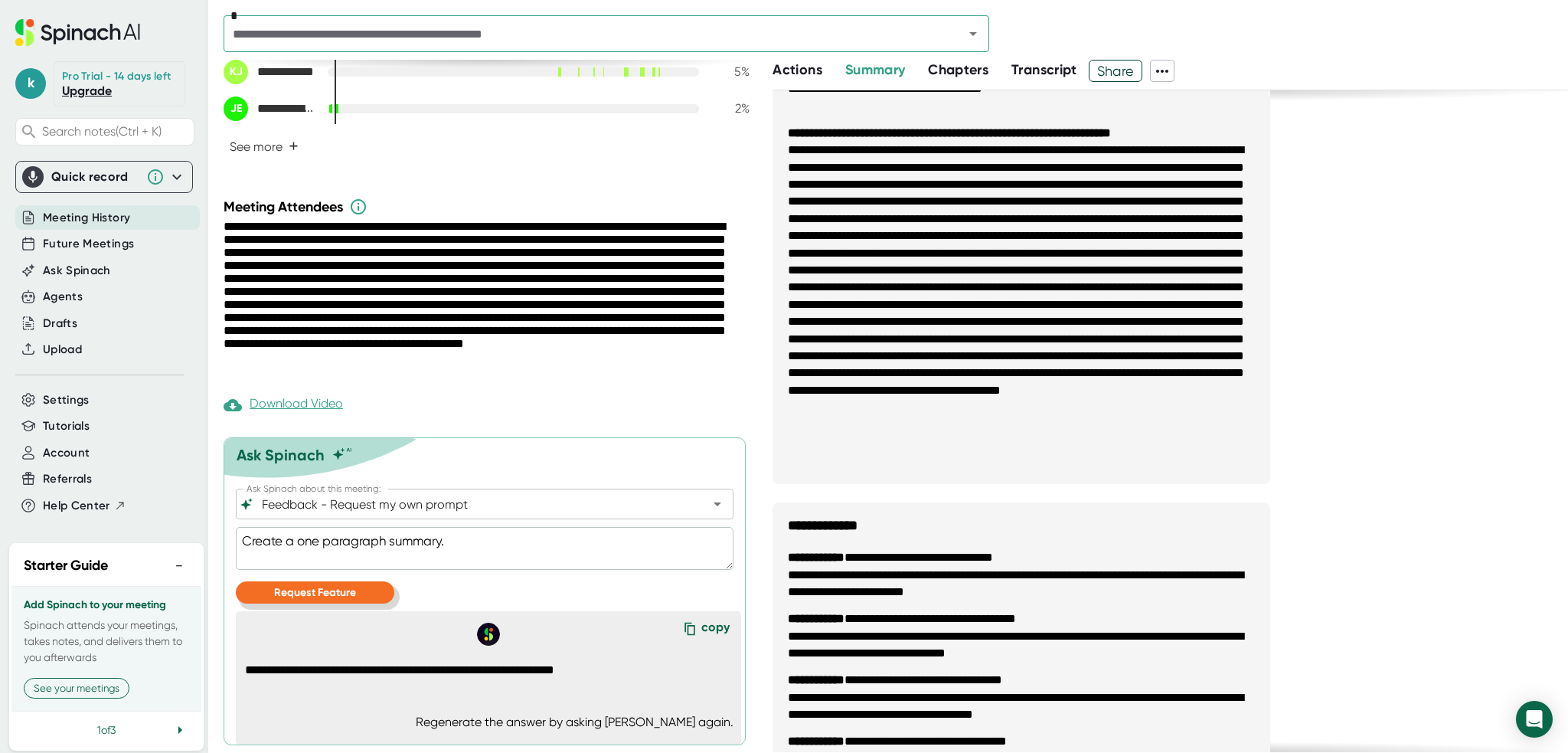
scroll to position [481, 0]
click at [352, 508] on input "Feedback - Request my own prompt" at bounding box center [471, 504] width 425 height 21
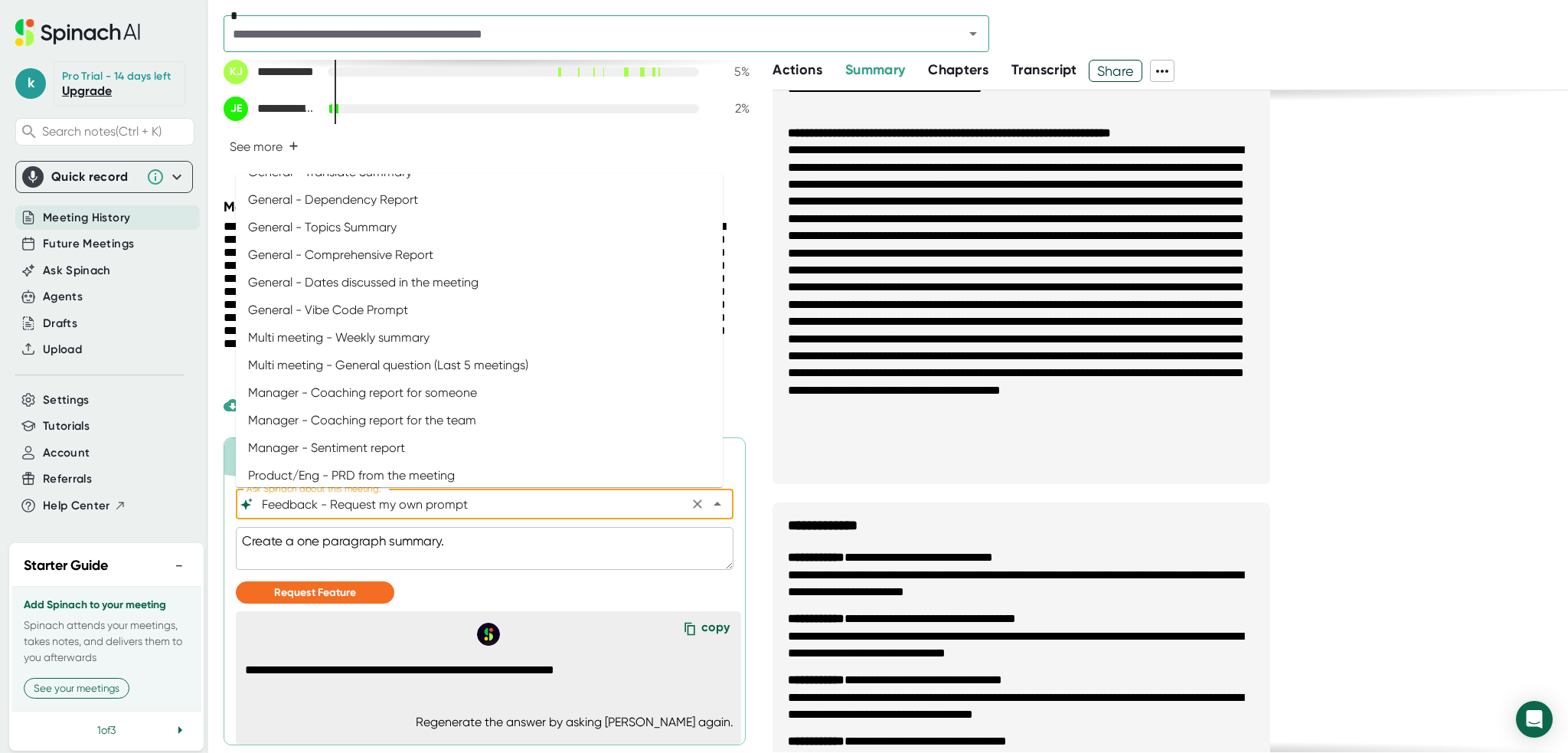
scroll to position [174, 0]
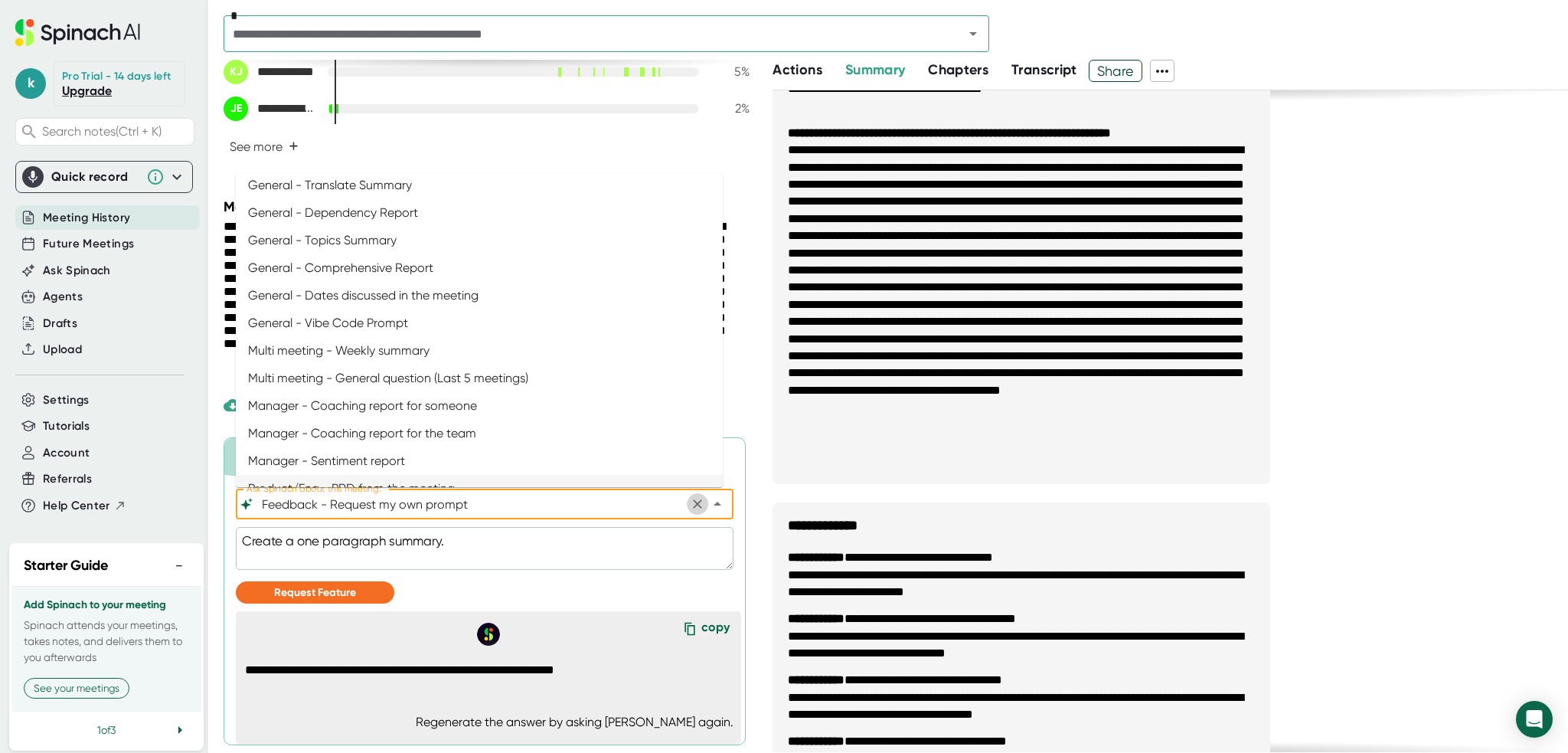
click at [690, 506] on icon "Clear" at bounding box center [697, 504] width 16 height 16
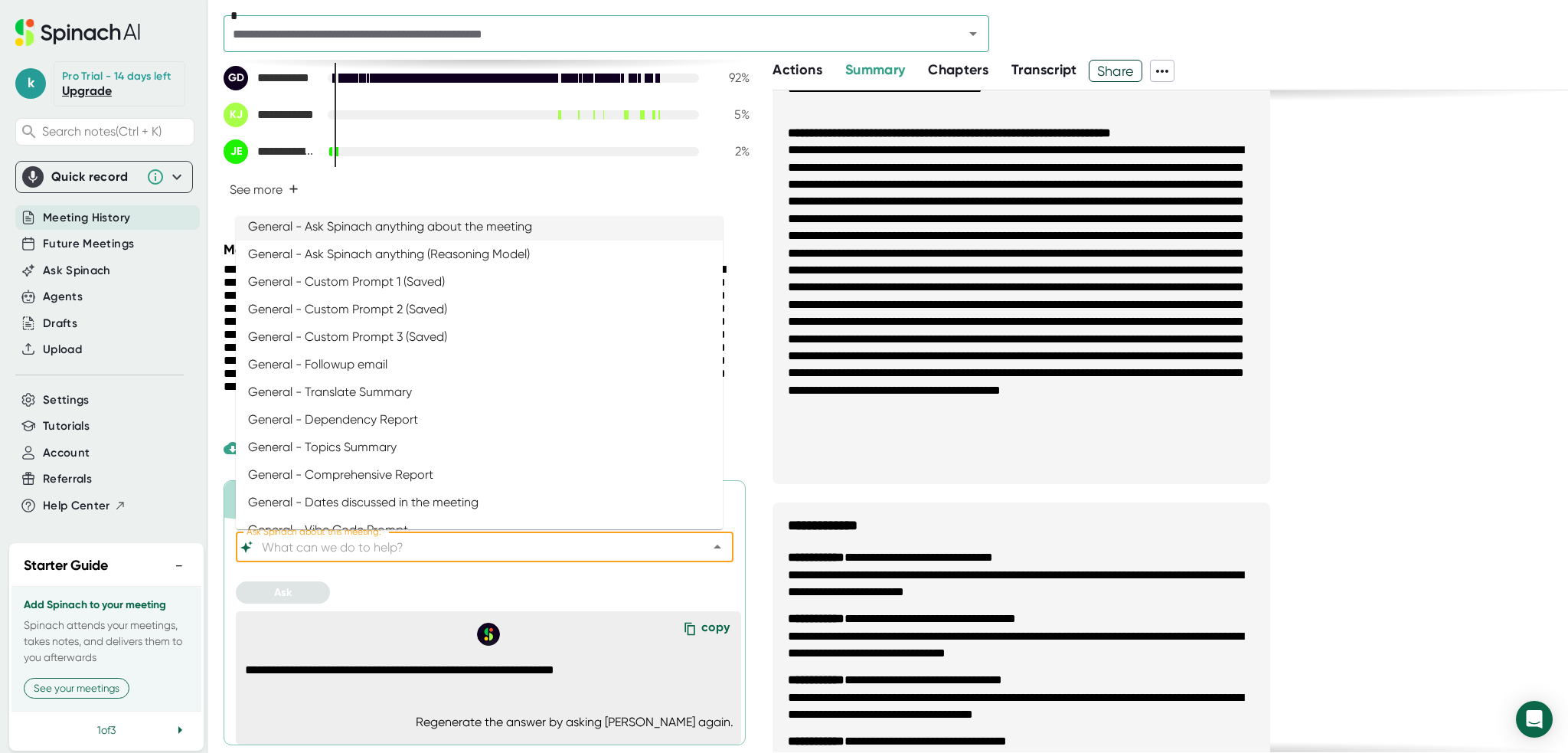
click at [457, 223] on li "General - Ask Spinach anything about the meeting" at bounding box center [479, 226] width 487 height 27
type input "General - Ask Spinach anything about the meeting"
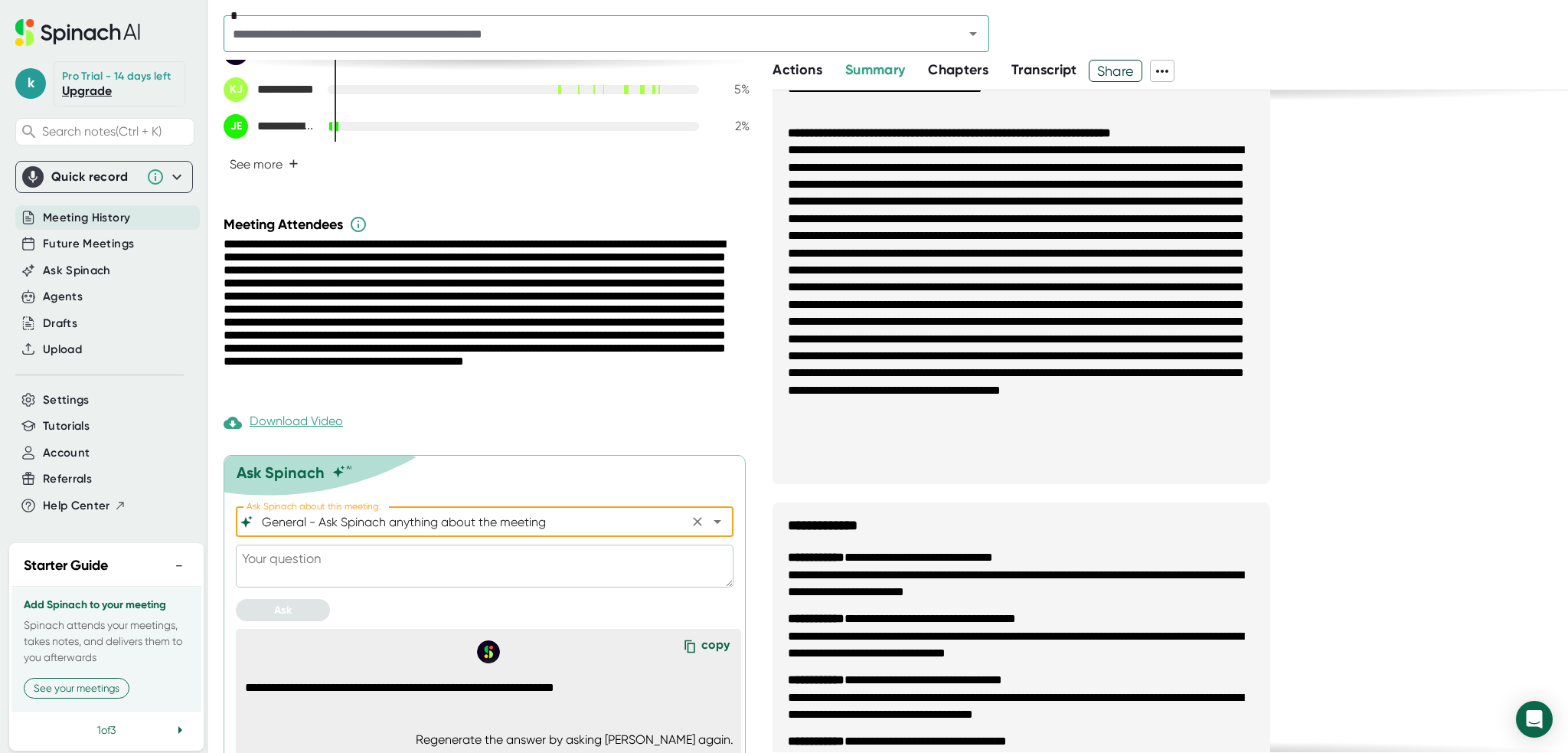
scroll to position [481, 0]
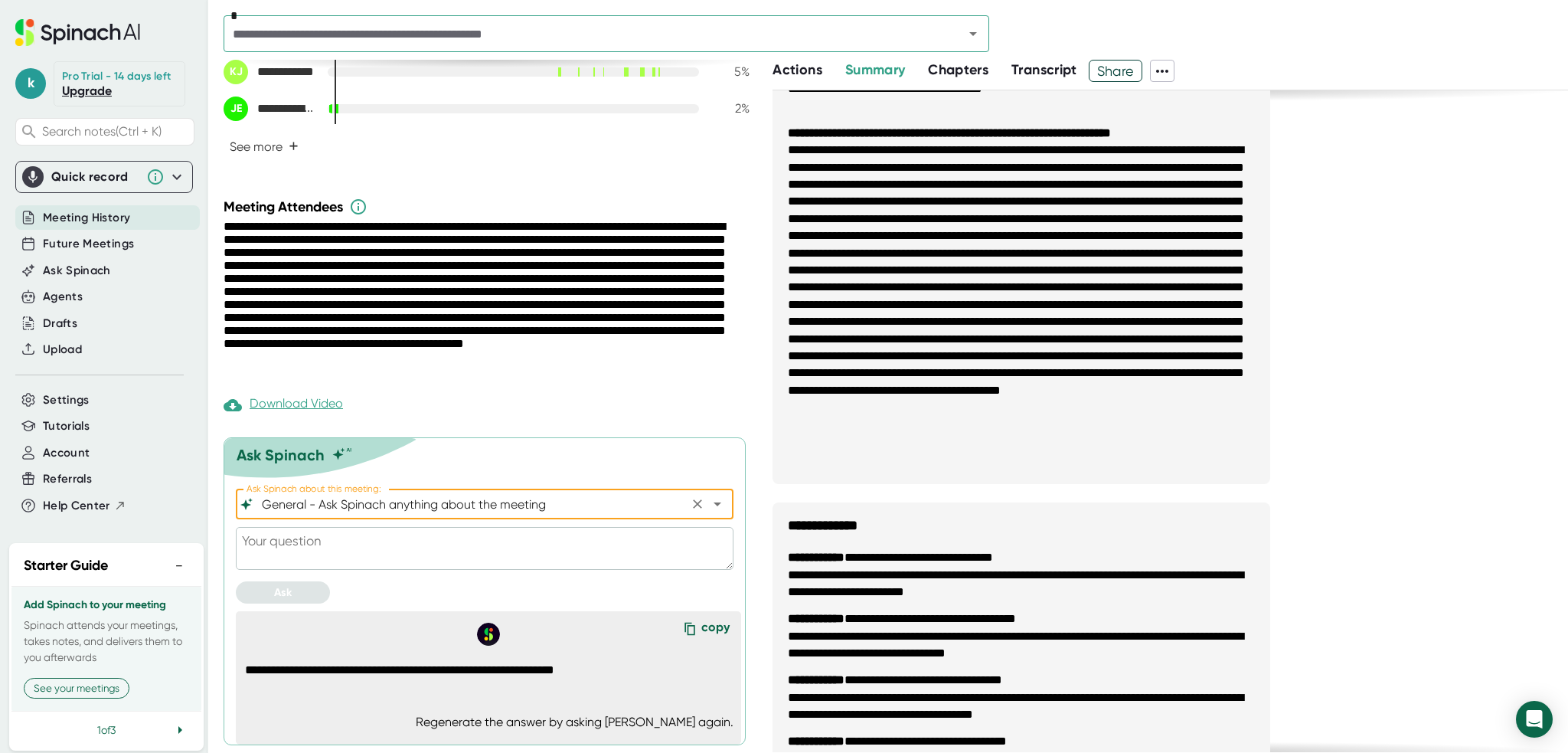
click at [311, 558] on textarea at bounding box center [485, 548] width 498 height 43
type textarea "C"
type textarea "x"
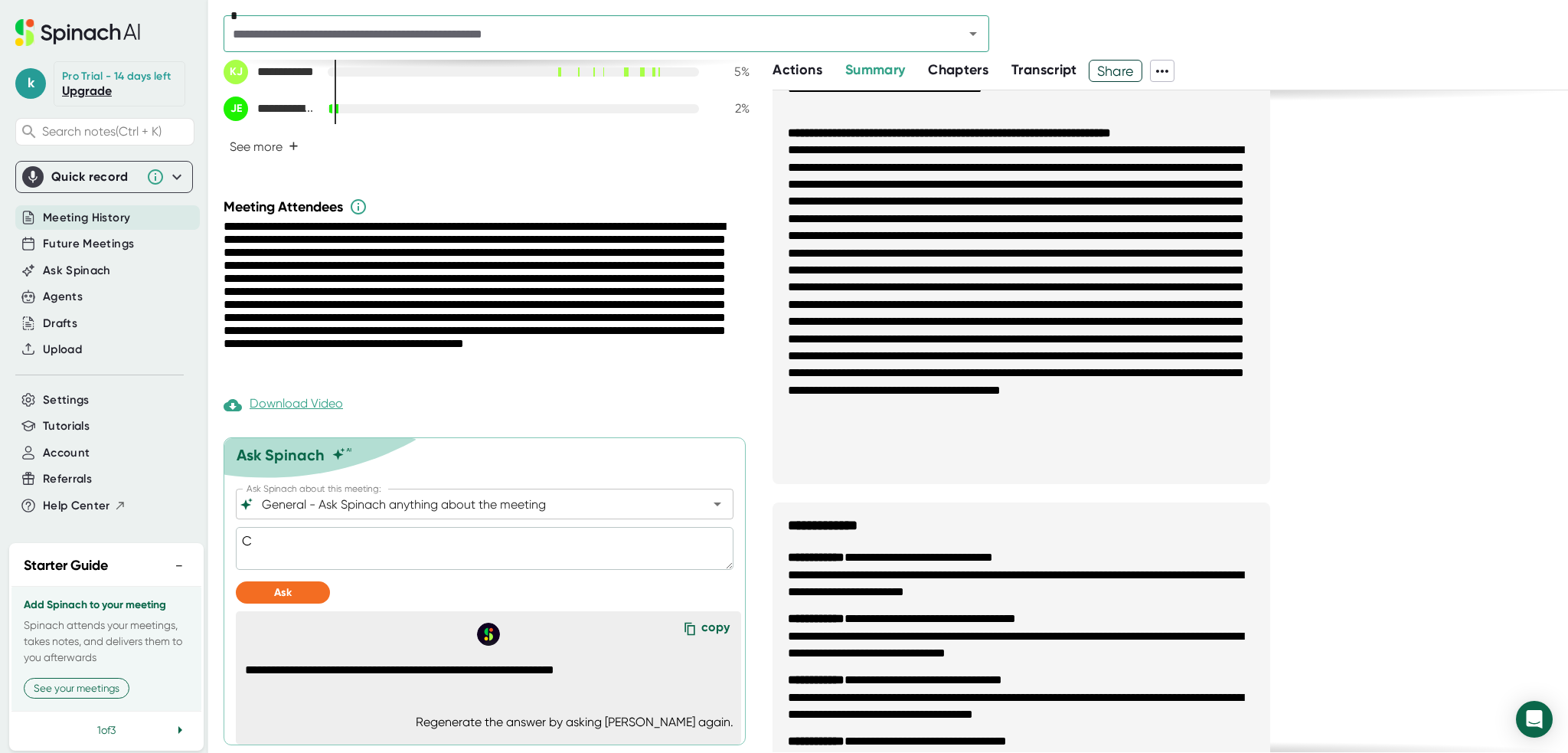
type textarea "Cr"
type textarea "x"
type textarea "Cre"
type textarea "x"
type textarea "Crea"
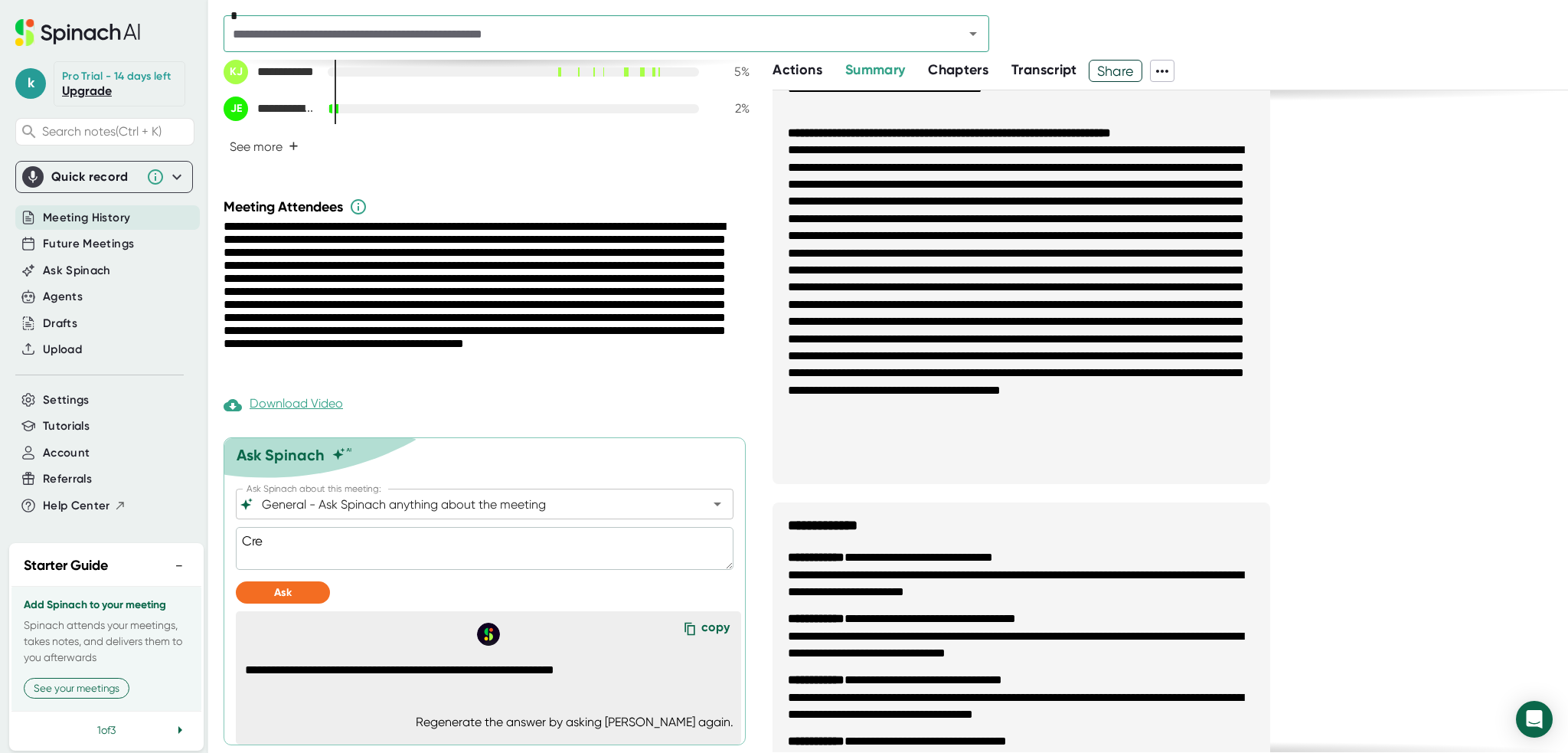
type textarea "x"
type textarea "Creat"
type textarea "x"
type textarea "Create"
type textarea "x"
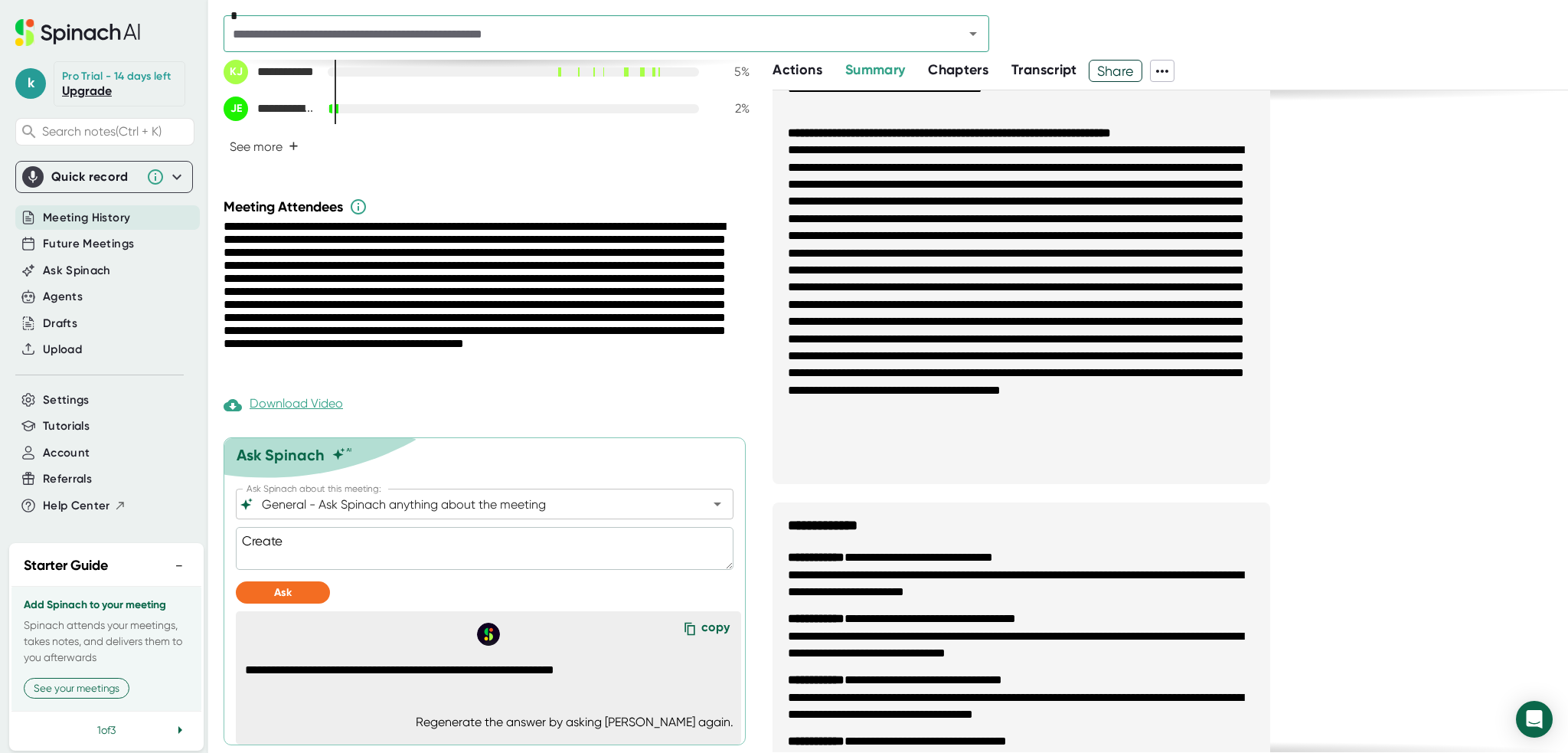
type textarea "Create"
type textarea "x"
type textarea "Create a"
type textarea "x"
type textarea "Create a"
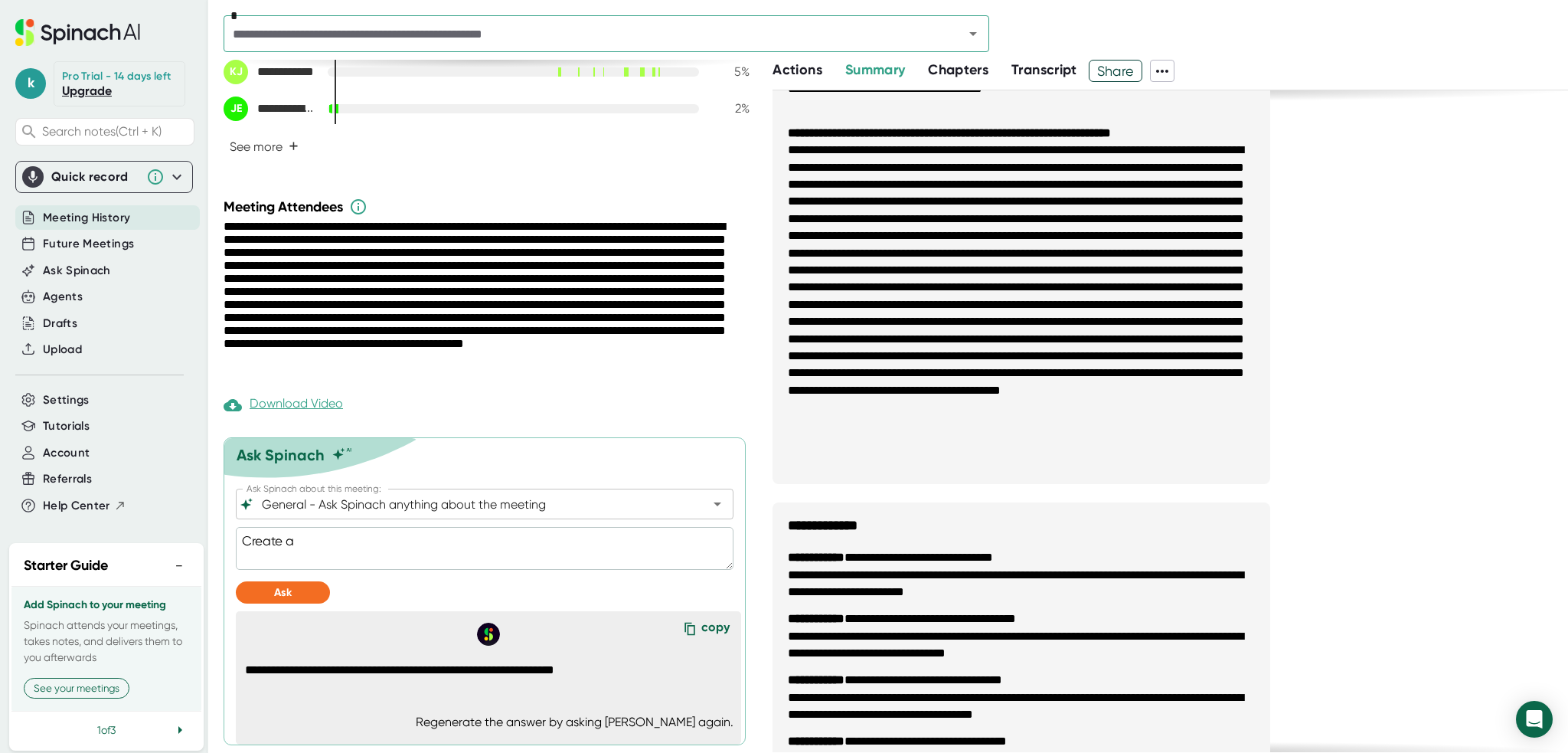
type textarea "x"
type textarea "Create a o"
type textarea "x"
type textarea "Create a on"
type textarea "x"
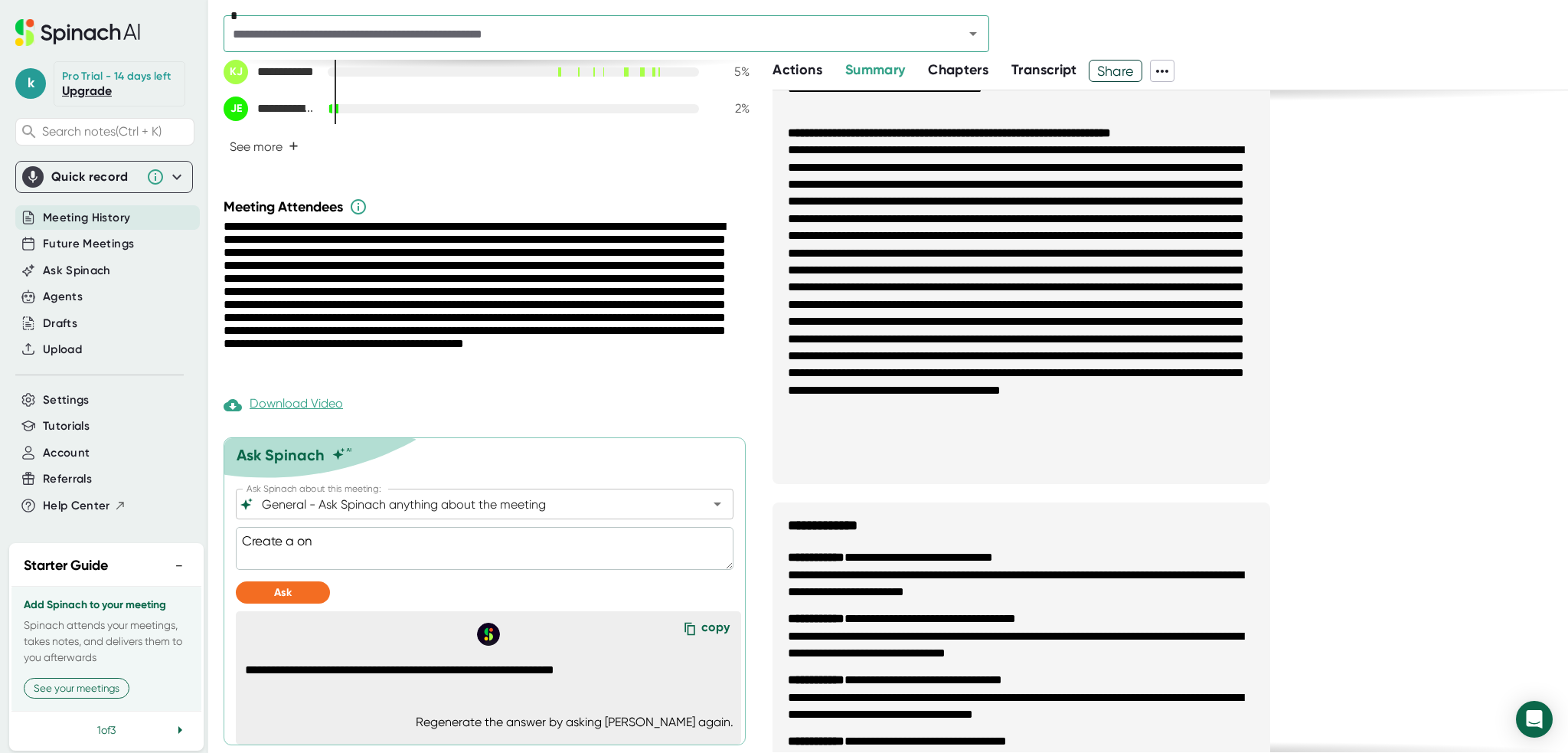
type textarea "Create a one"
type textarea "x"
type textarea "Create a one"
type textarea "x"
type textarea "Create a one p"
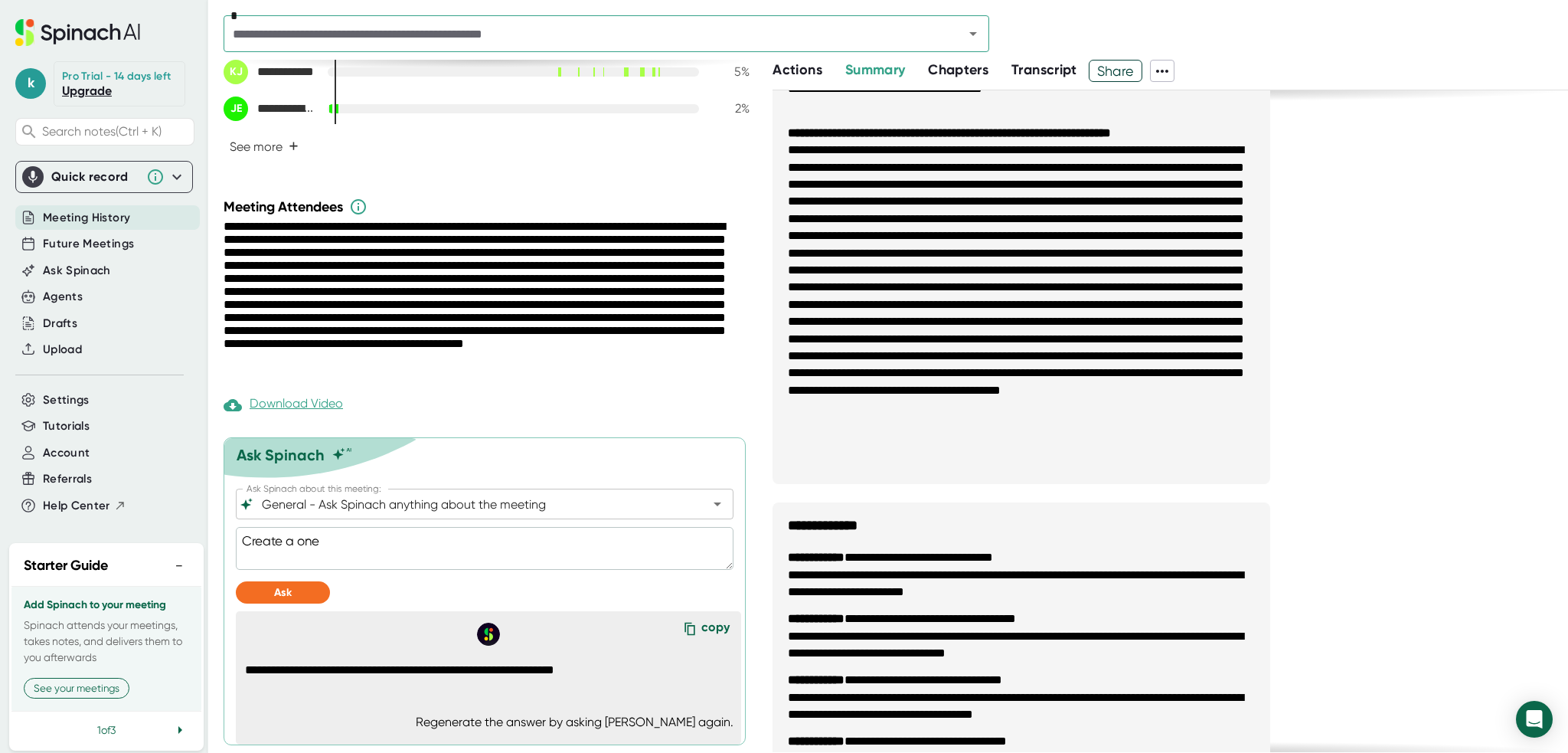
type textarea "x"
type textarea "Create a one pa"
type textarea "x"
type textarea "Create a one par"
type textarea "x"
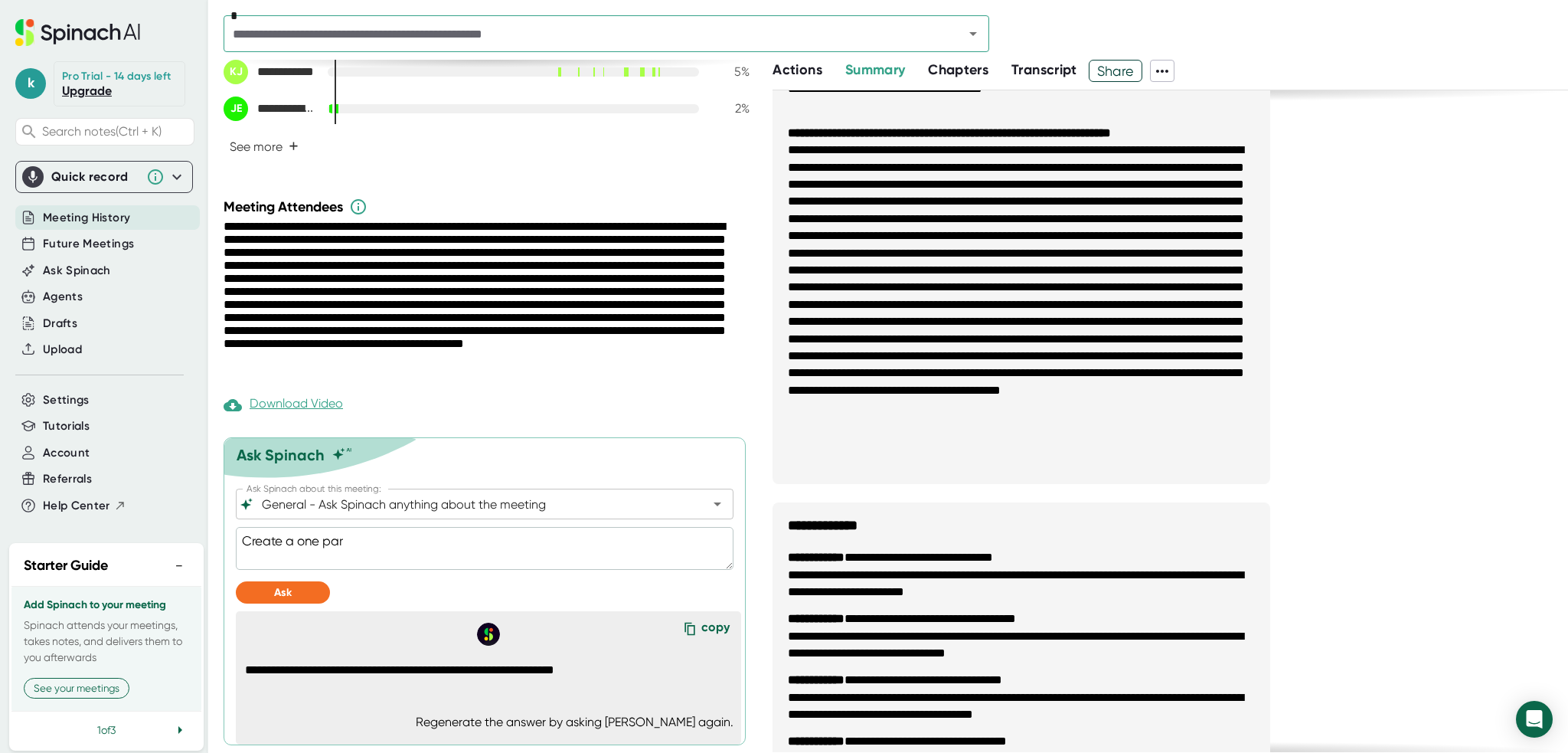
type textarea "Create a one para"
type textarea "x"
type textarea "Create a one [PERSON_NAME]"
type textarea "x"
type textarea "Create a one paragr"
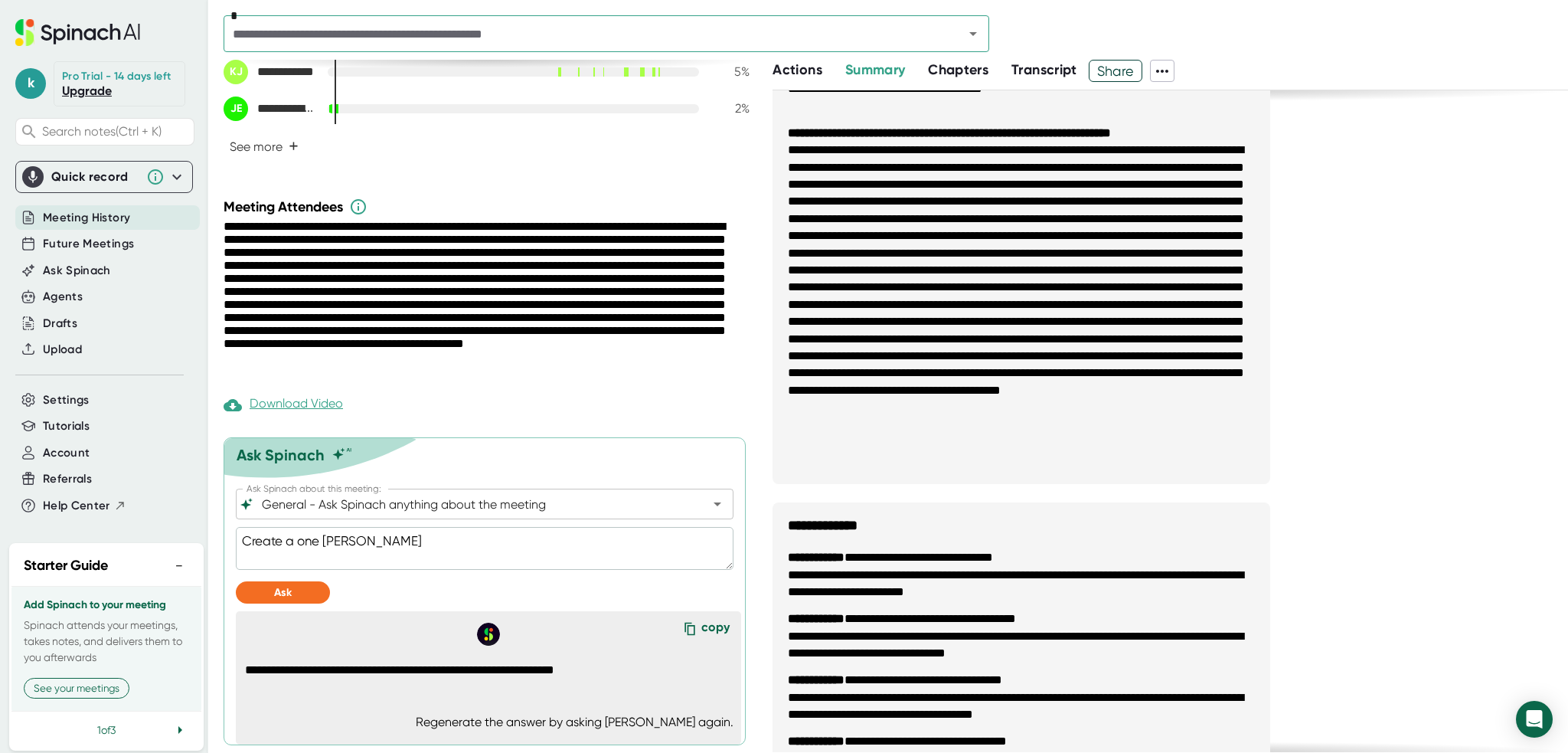
type textarea "x"
type textarea "Create a one paragra"
type textarea "x"
type textarea "Create a one paragrap"
type textarea "x"
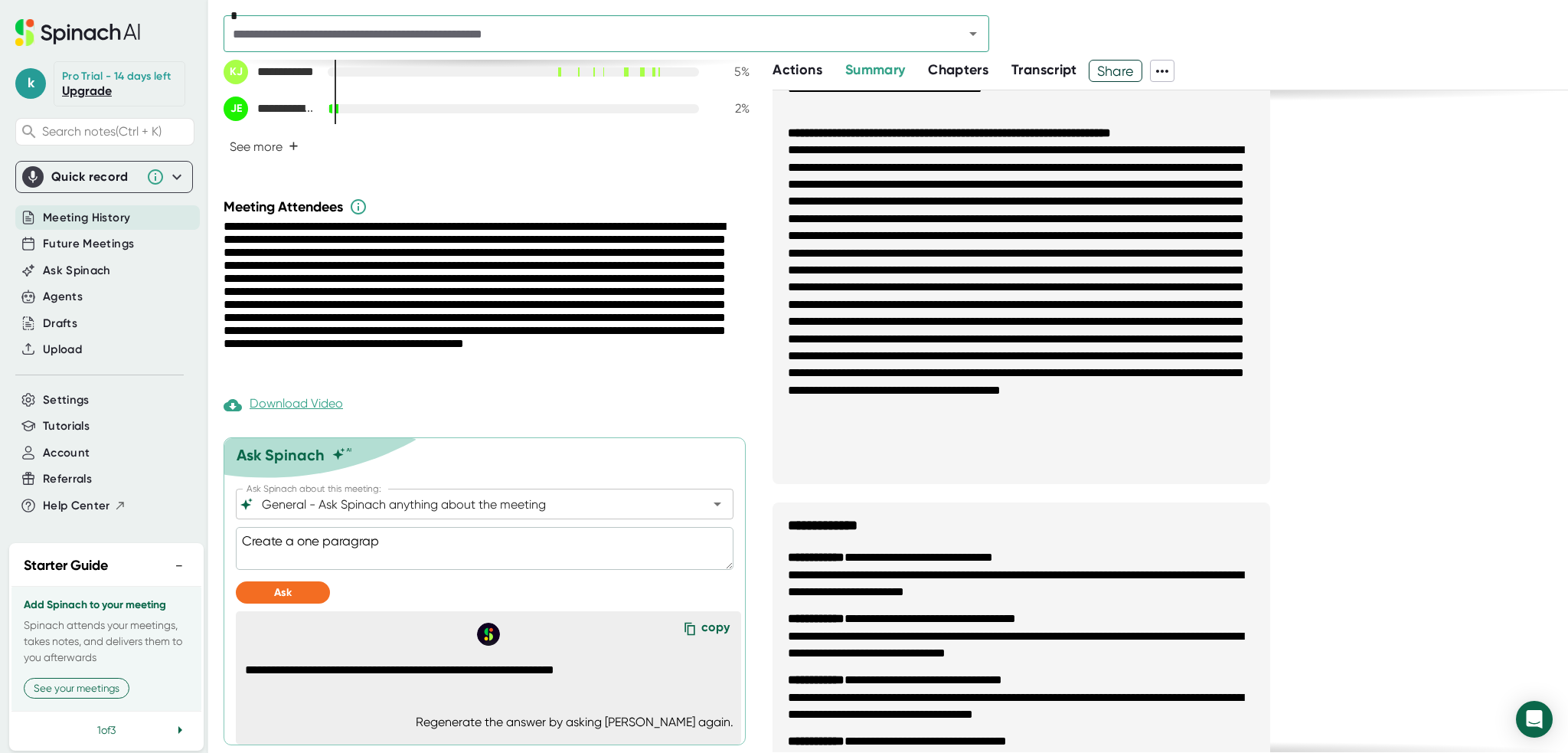
type textarea "Create a one paragraph"
type textarea "x"
type textarea "Create a one paragraph"
type textarea "x"
type textarea "Create a one paragraph s"
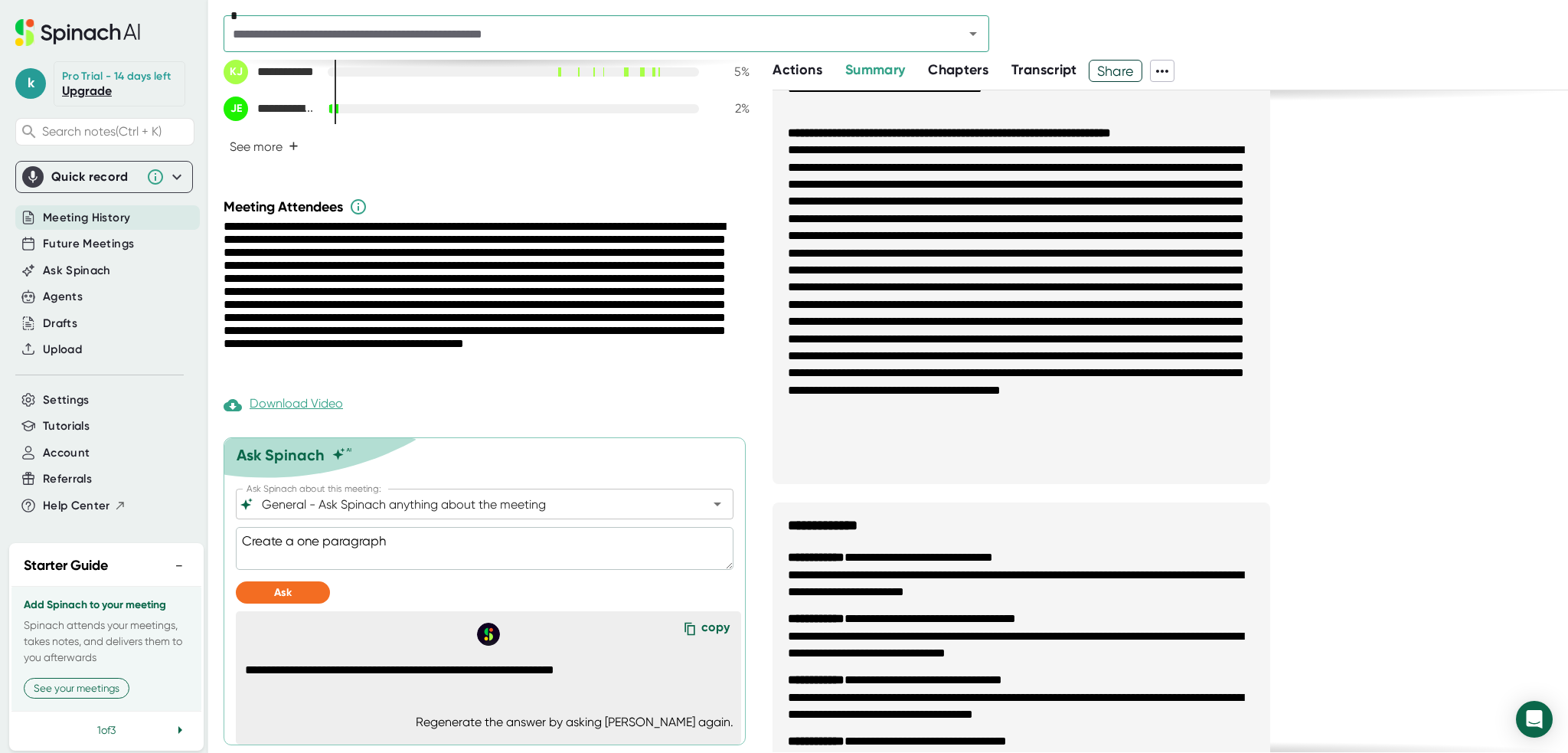
type textarea "x"
type textarea "Create a one paragraph su"
type textarea "x"
type textarea "Create a one paragraph sum"
type textarea "x"
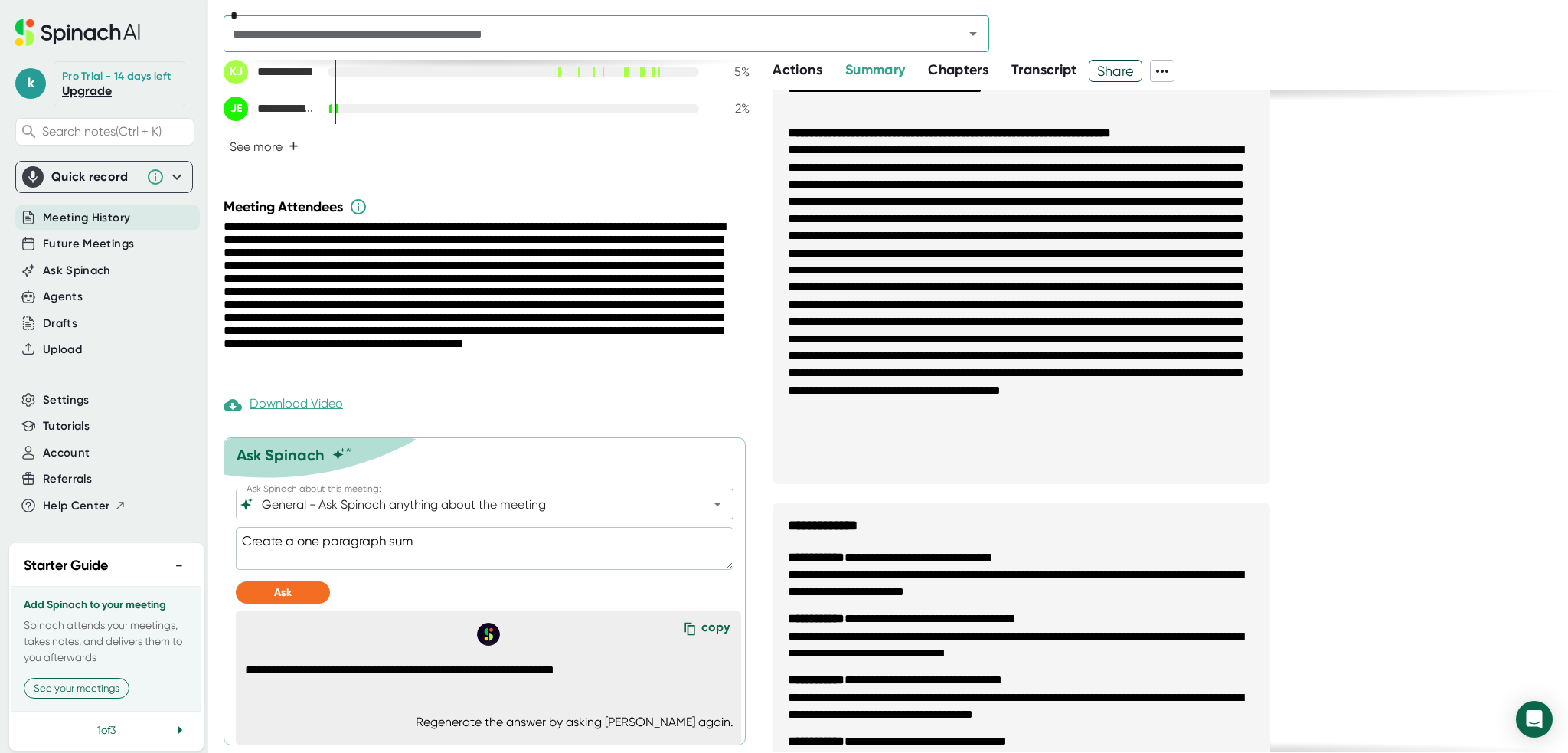
type textarea "Create a one paragraph summ"
type textarea "x"
type textarea "Create a one paragraph summa"
type textarea "x"
type textarea "Create a one paragraph [PERSON_NAME]"
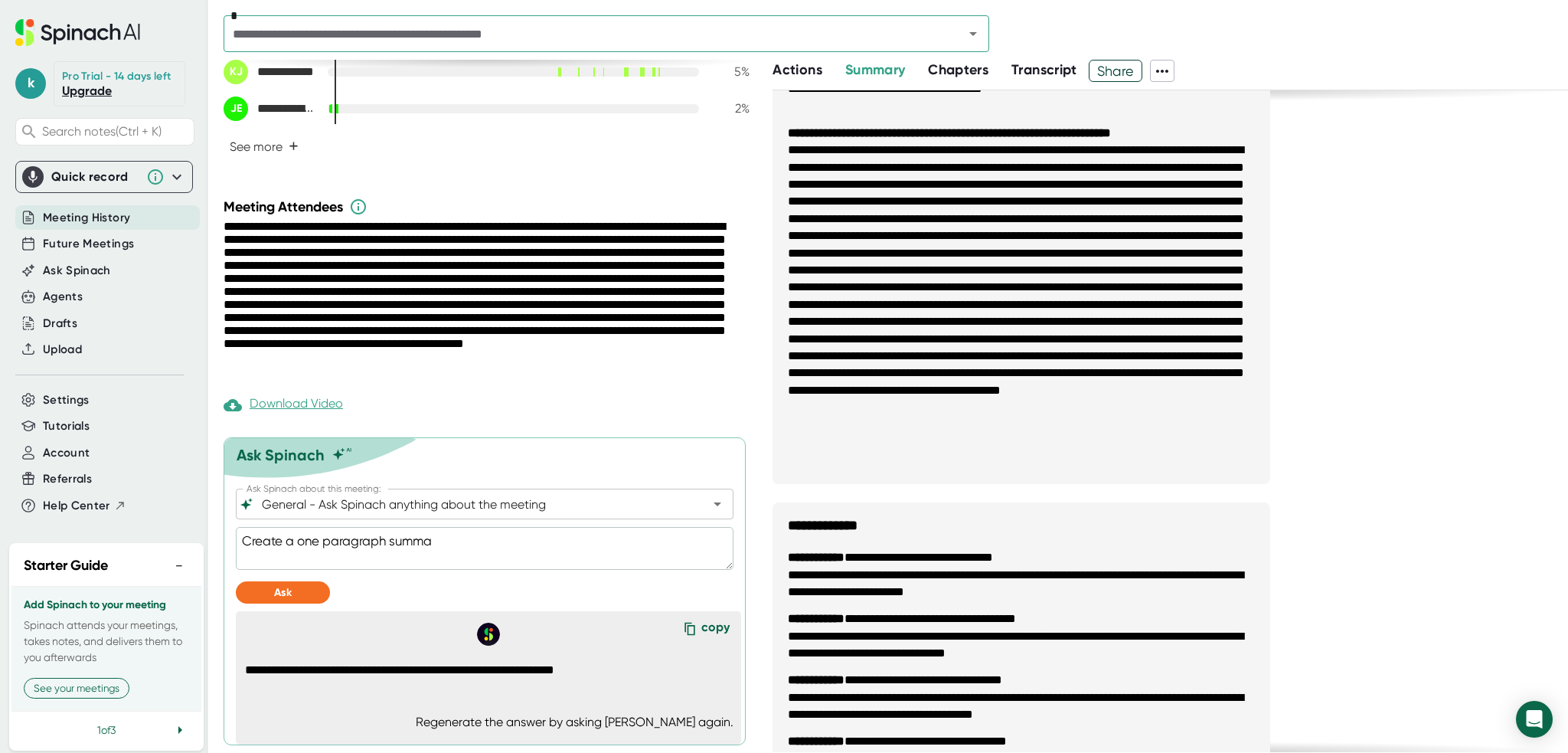
type textarea "x"
type textarea "Create a one paragraph summary"
type textarea "x"
type textarea "Create a one paragraph summary."
type textarea "x"
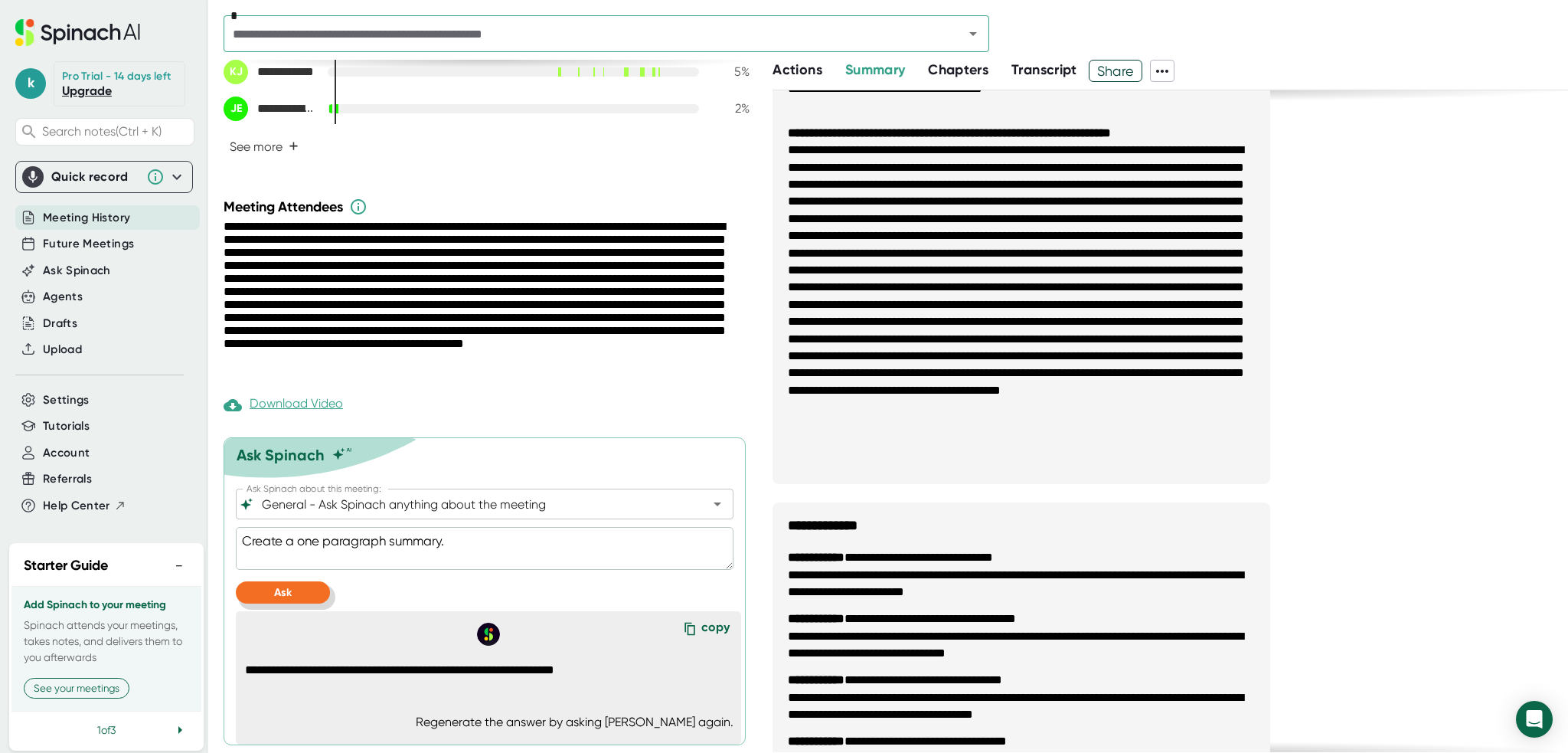
type textarea "Create a one paragraph summary."
click at [309, 591] on button "Ask" at bounding box center [283, 592] width 94 height 22
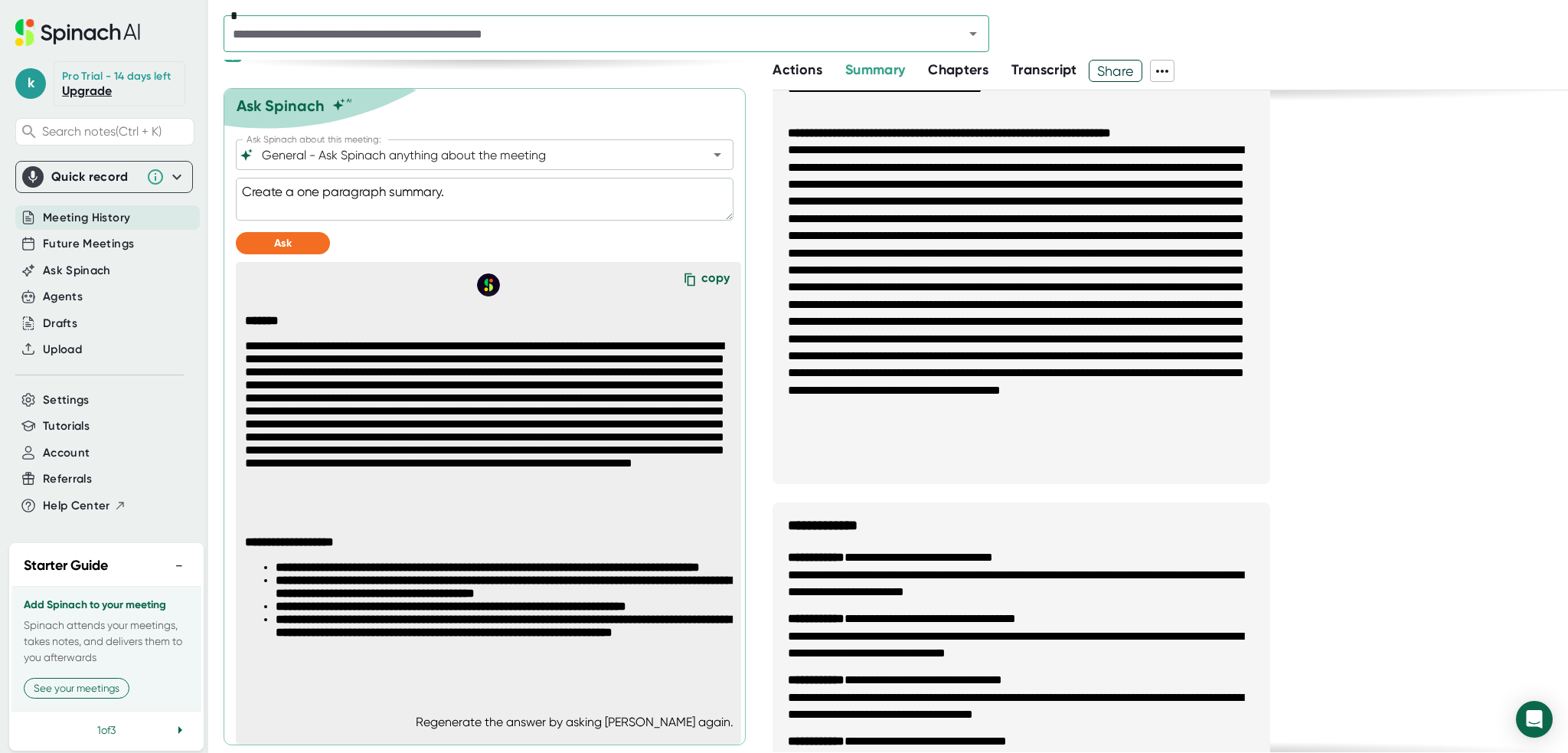
scroll to position [834, 0]
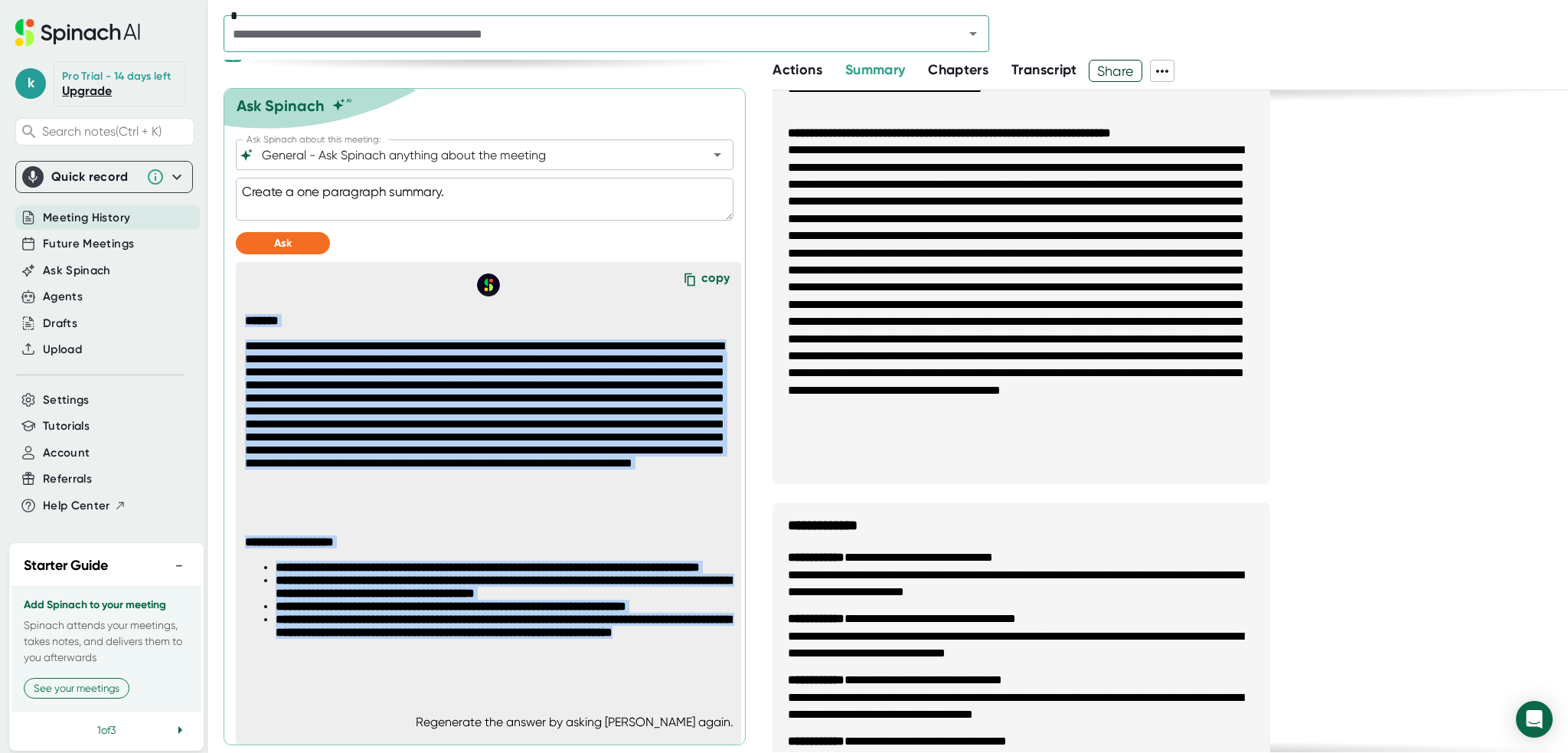
drag, startPoint x: 246, startPoint y: 315, endPoint x: 505, endPoint y: 685, distance: 451.6
click at [505, 685] on div "**********" at bounding box center [494, 496] width 509 height 399
copy span "**********"
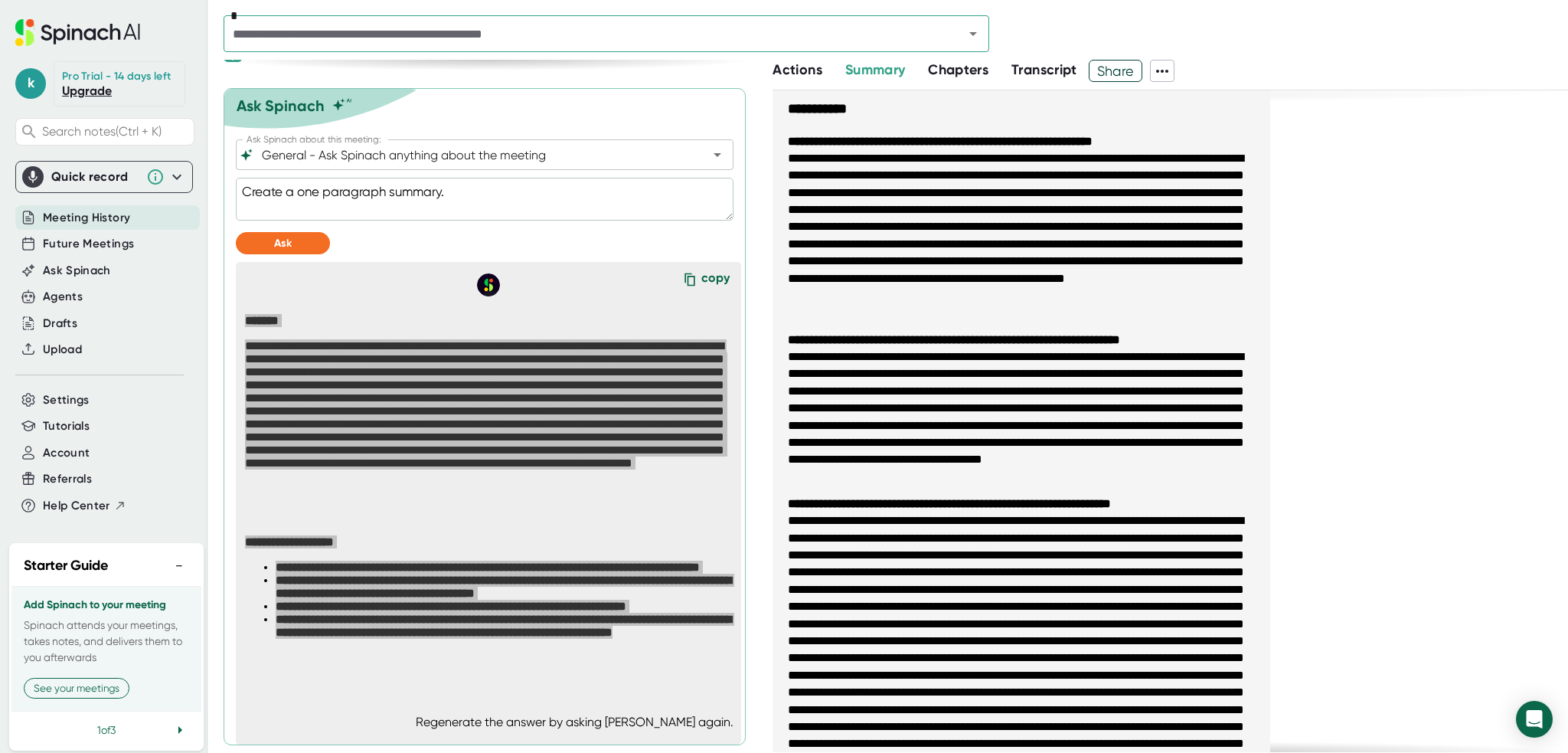
scroll to position [0, 0]
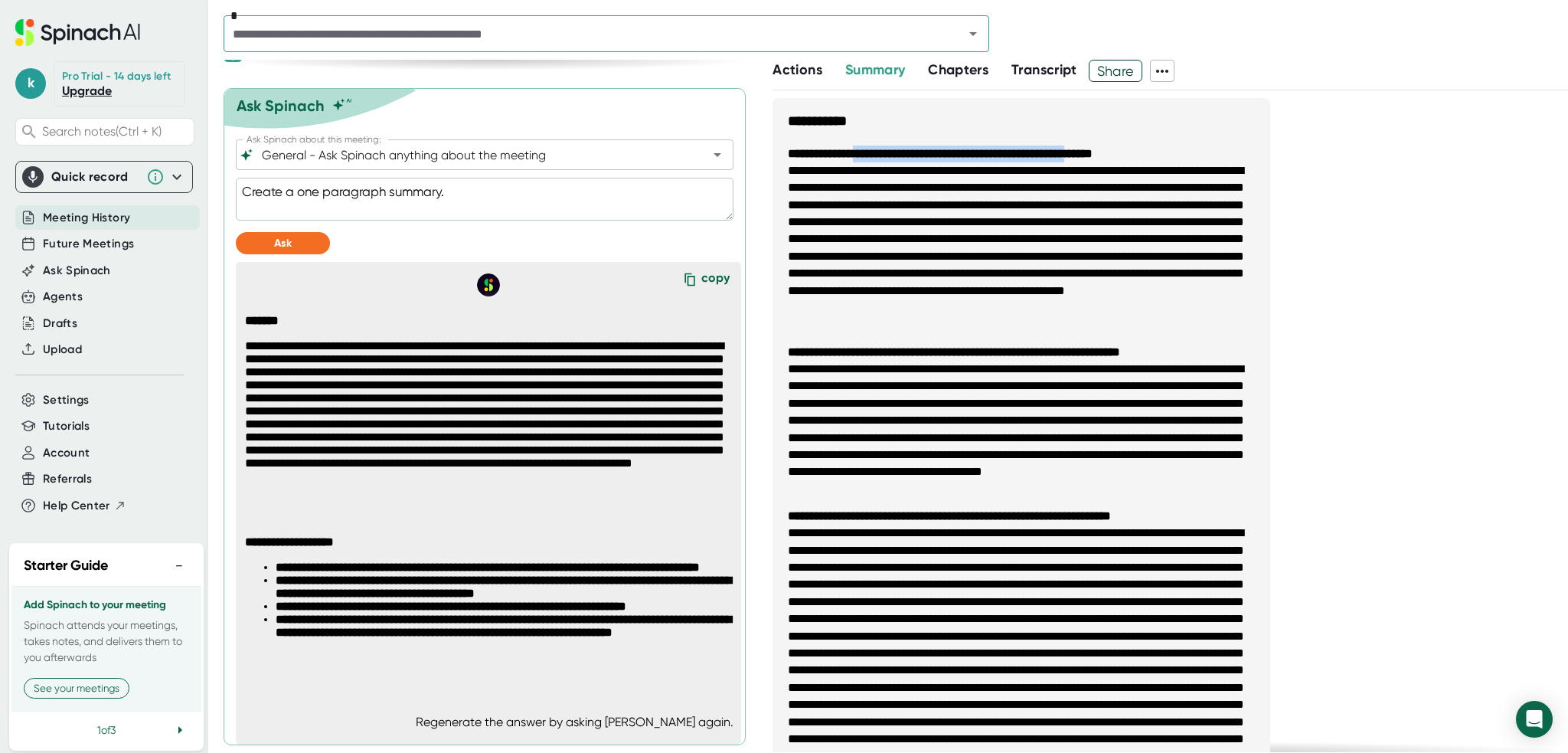
drag, startPoint x: 871, startPoint y: 153, endPoint x: 1148, endPoint y: 145, distance: 277.1
click at [1092, 148] on b "**********" at bounding box center [941, 153] width 305 height 12
copy b "**********"
drag, startPoint x: 788, startPoint y: 355, endPoint x: 1162, endPoint y: 346, distance: 374.1
click at [1120, 346] on b "**********" at bounding box center [954, 352] width 332 height 12
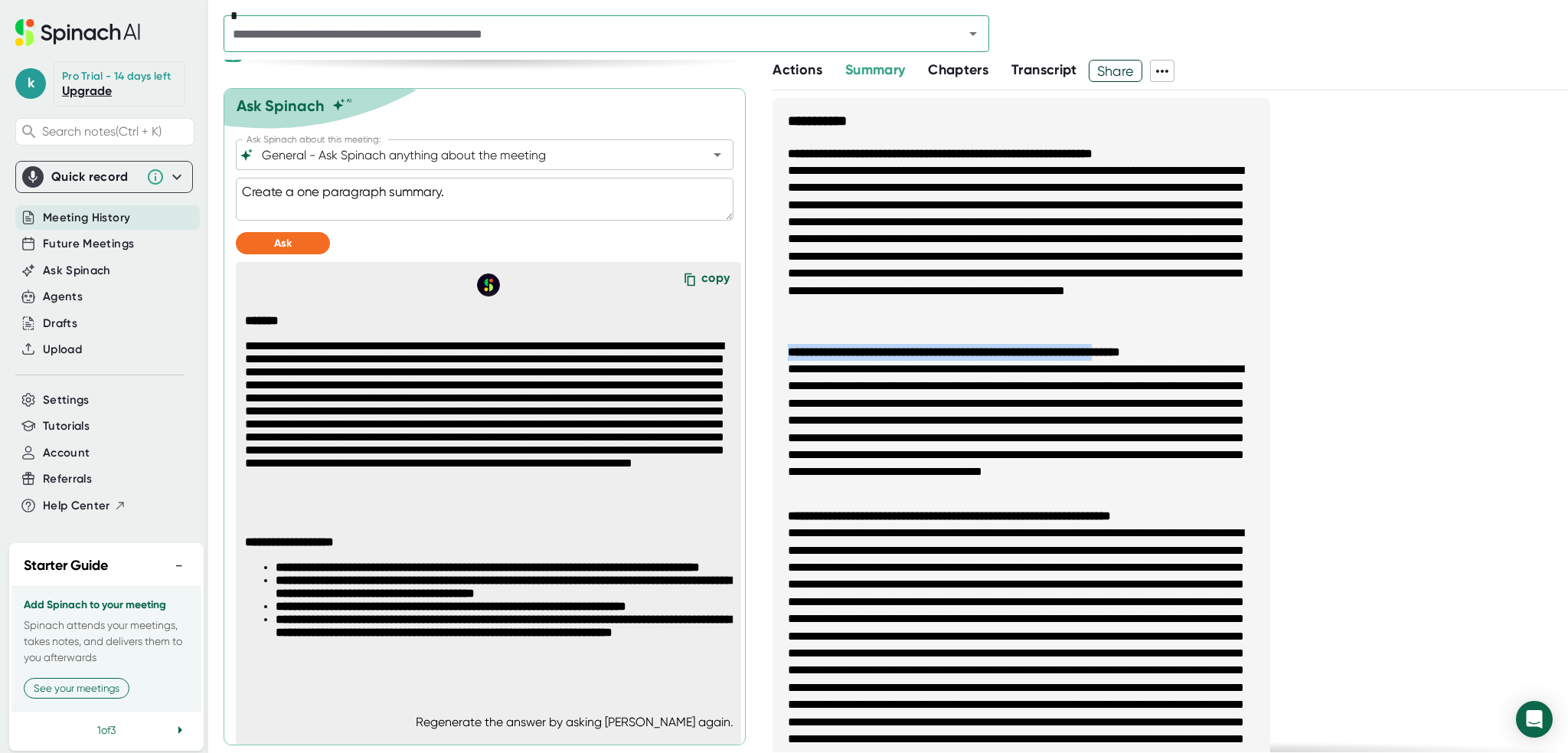
copy b "**********"
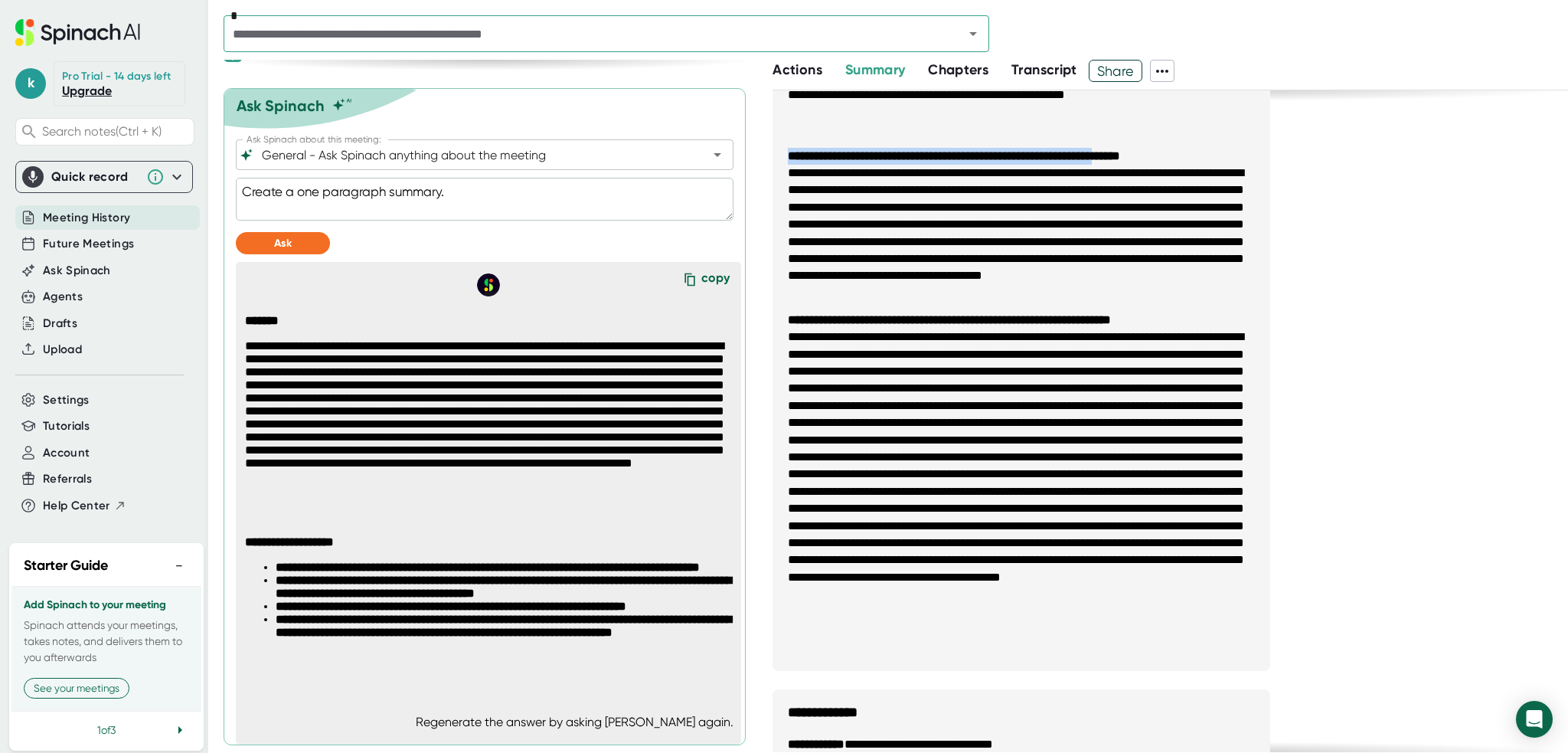
scroll to position [230, 0]
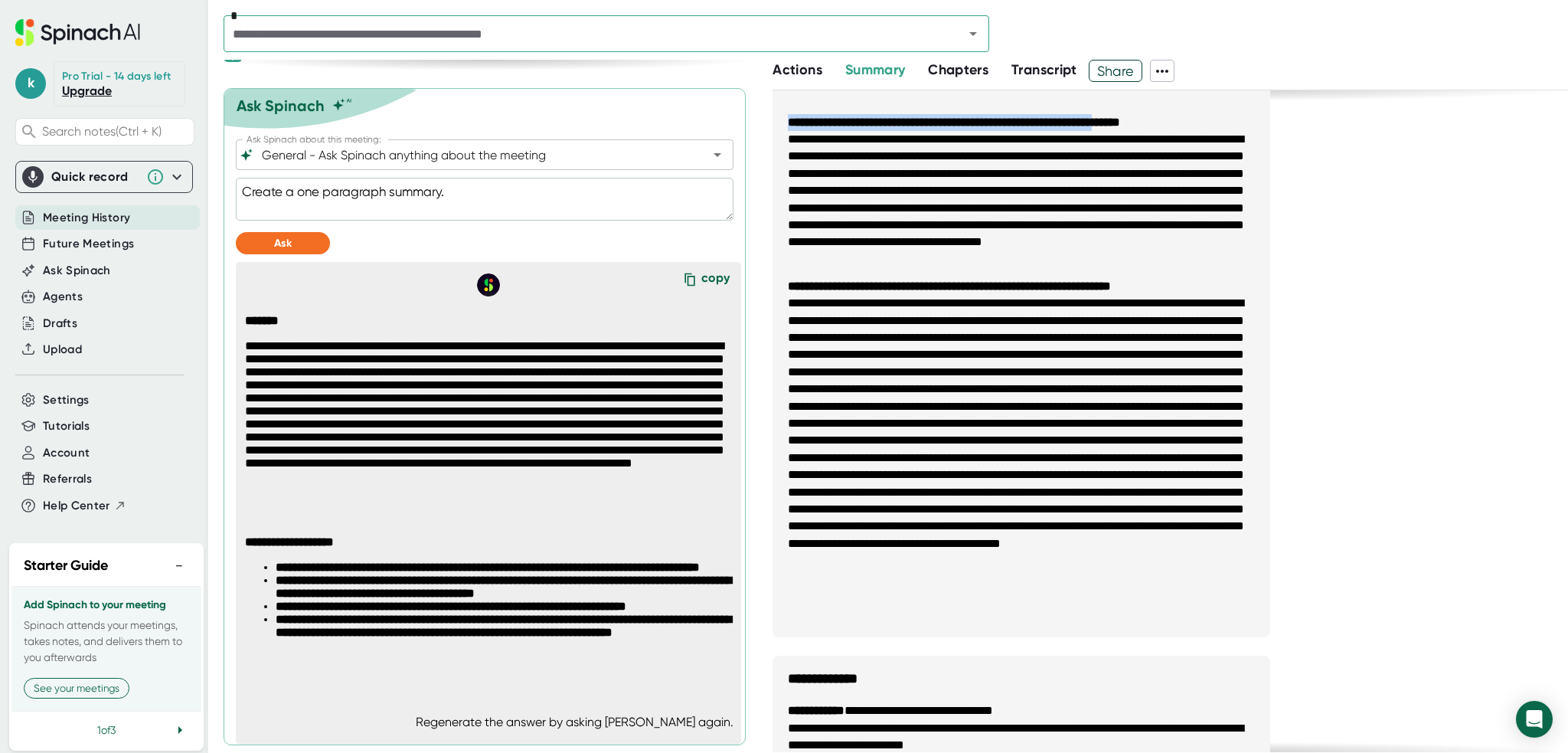
type textarea "x"
